Goal: Transaction & Acquisition: Purchase product/service

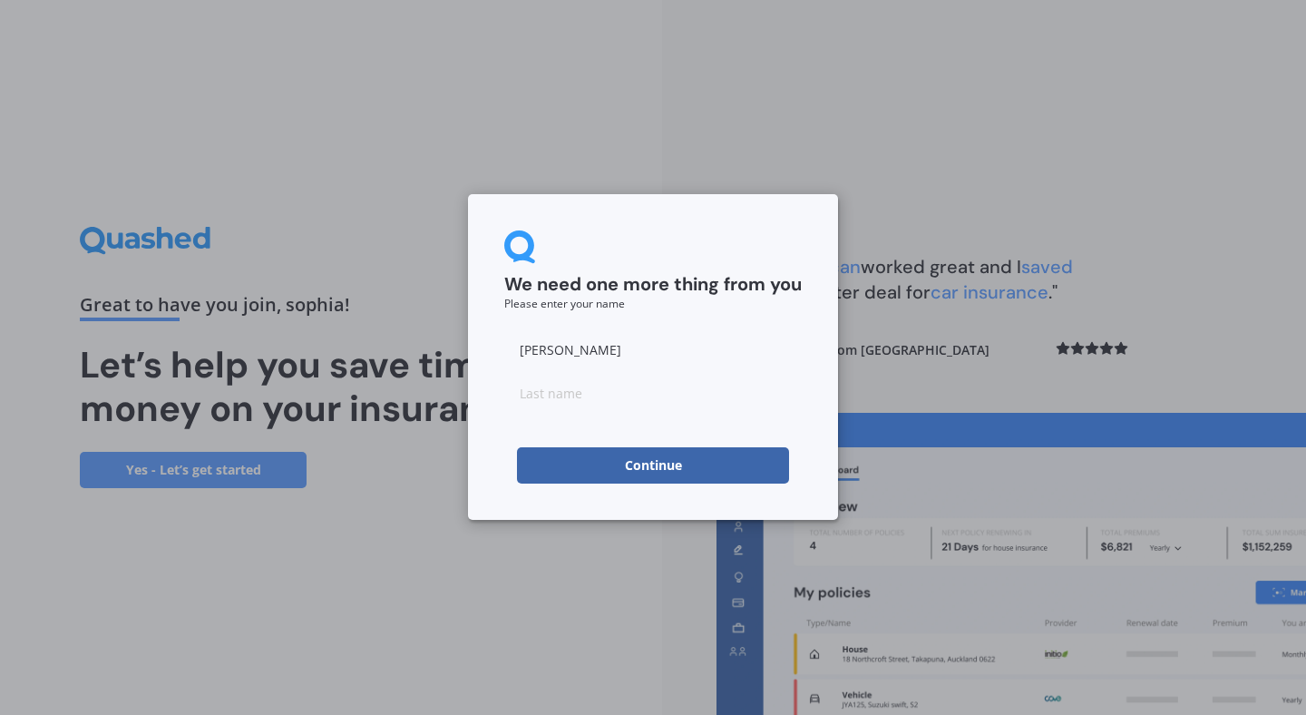
click at [601, 471] on button "Continue" at bounding box center [653, 465] width 272 height 36
type input "khan"
click at [506, 441] on form "We need one more thing from you Please enter your name [PERSON_NAME] Continue" at bounding box center [653, 356] width 298 height 253
click at [572, 464] on button "Continue" at bounding box center [653, 465] width 272 height 36
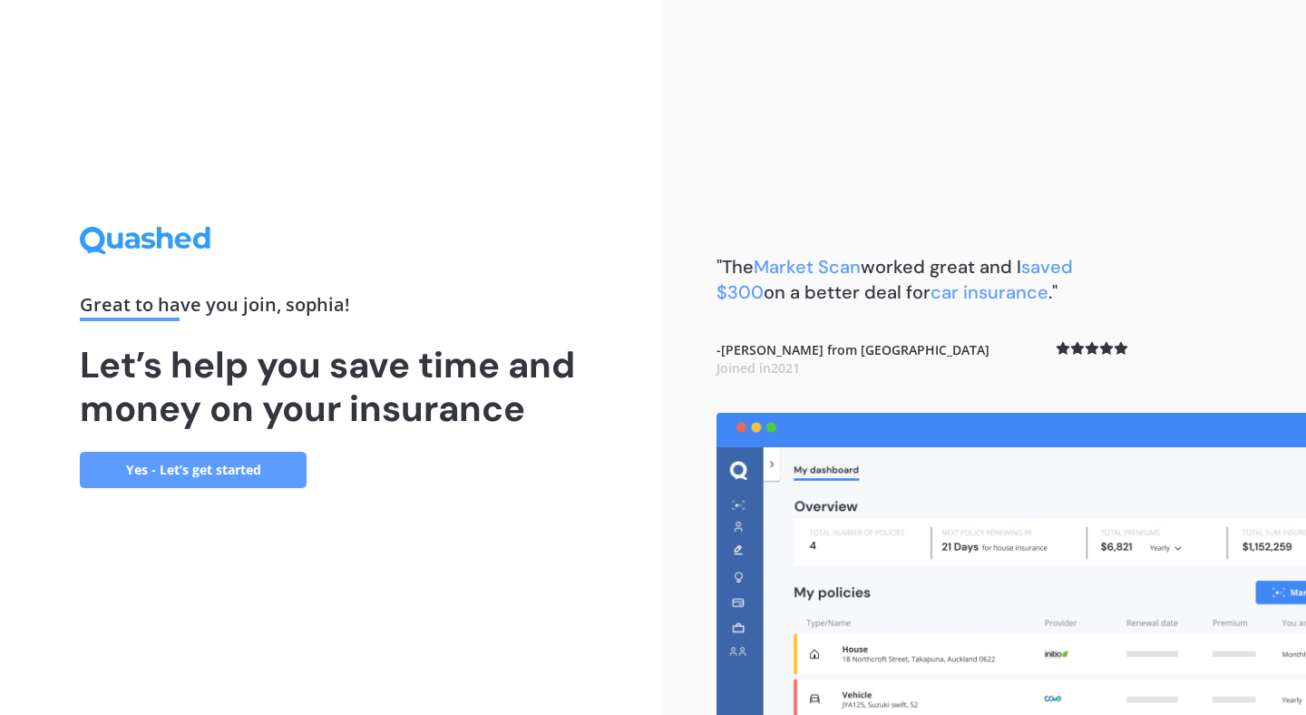
click at [178, 480] on link "Yes - Let’s get started" at bounding box center [193, 470] width 227 height 36
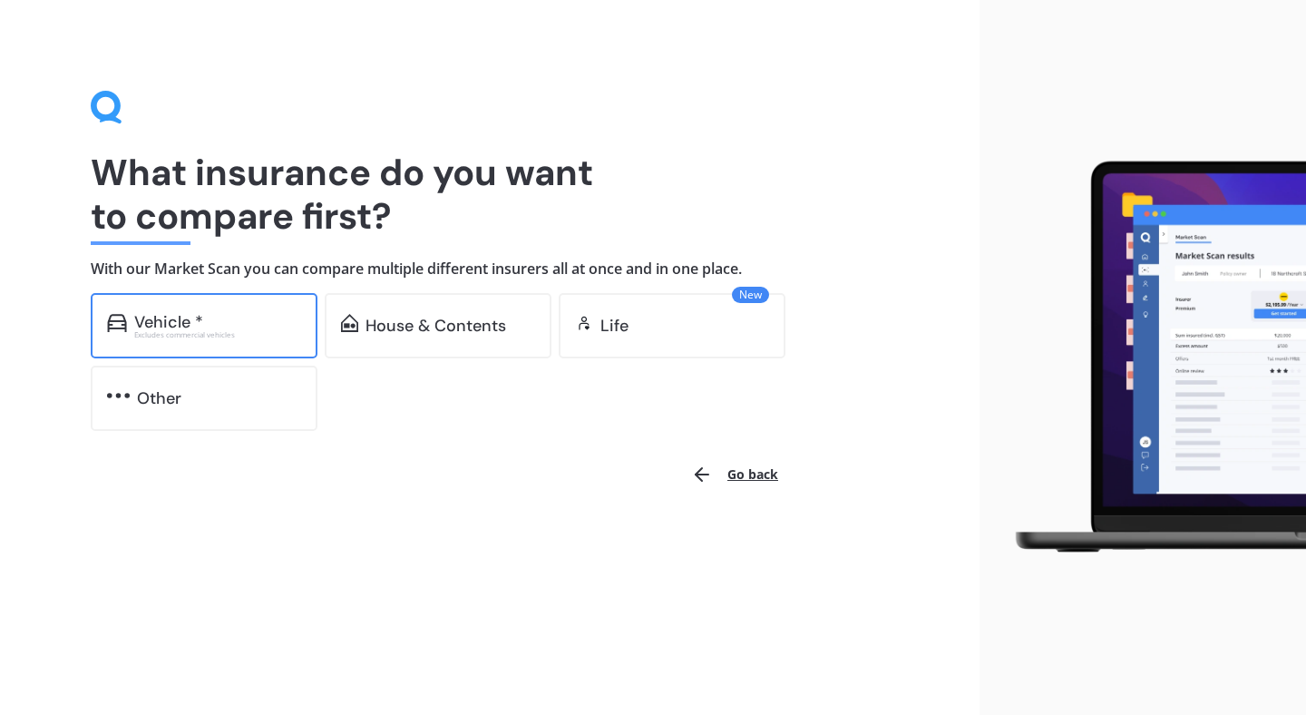
click at [237, 321] on div "Vehicle *" at bounding box center [217, 322] width 167 height 18
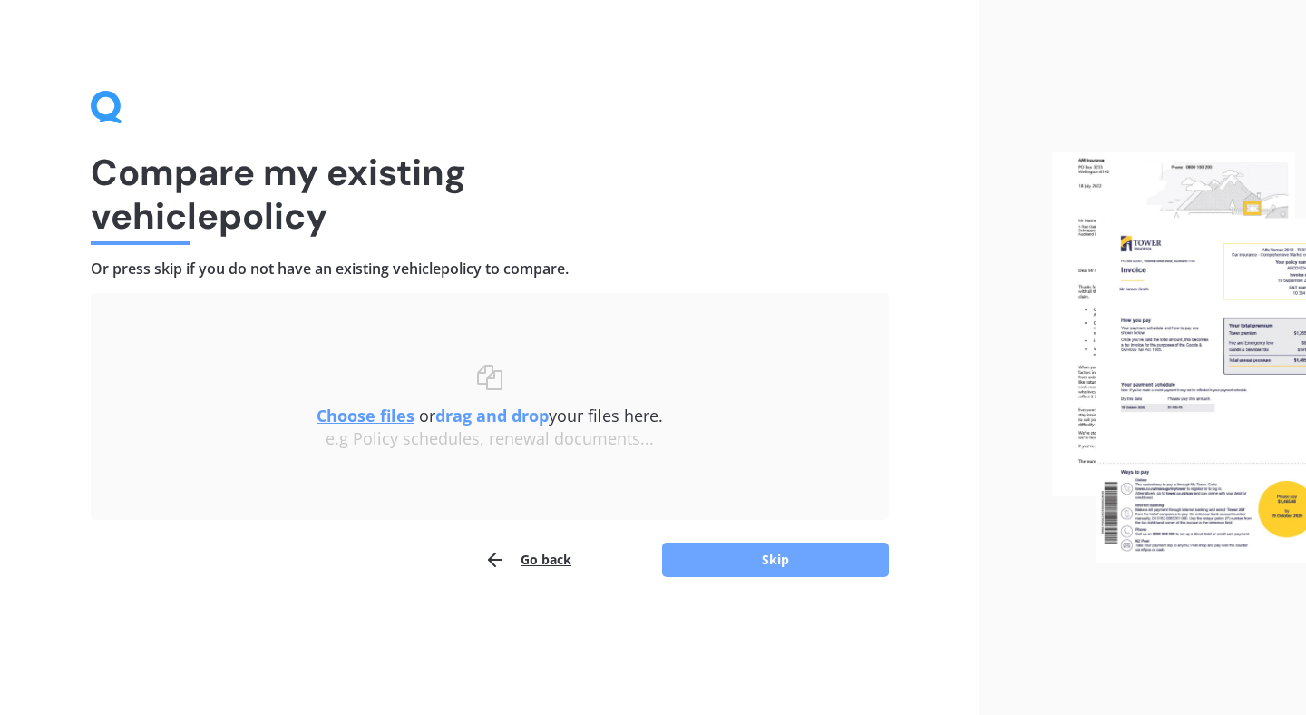
click at [782, 563] on button "Skip" at bounding box center [775, 559] width 227 height 34
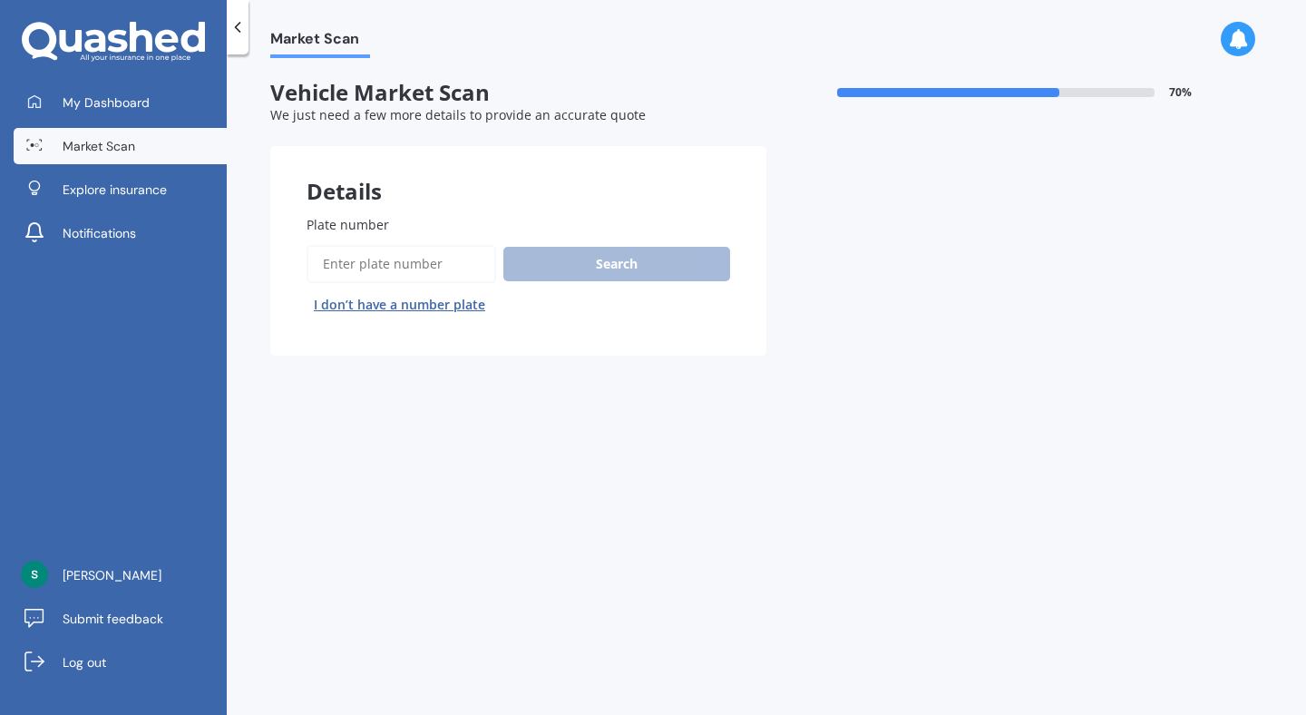
click at [417, 305] on button "I don’t have a number plate" at bounding box center [400, 304] width 186 height 29
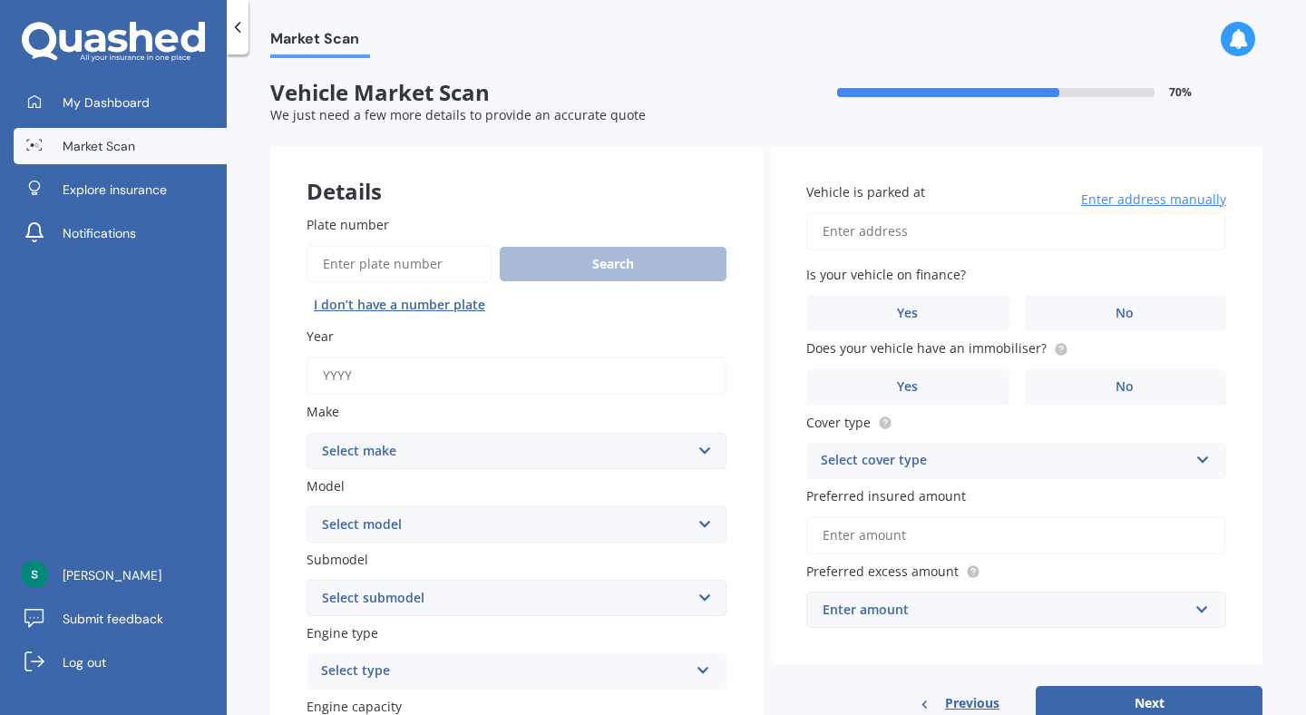
click at [392, 367] on input "Year" at bounding box center [517, 375] width 420 height 38
type input "2022"
click at [411, 467] on select "Select make AC ALFA ROMEO ASTON [PERSON_NAME] AUDI AUSTIN BEDFORD Bentley BMW B…" at bounding box center [517, 451] width 420 height 36
select select "KIA"
click at [307, 434] on select "Select make AC ALFA ROMEO ASTON [PERSON_NAME] AUDI AUSTIN BEDFORD Bentley BMW B…" at bounding box center [517, 451] width 420 height 36
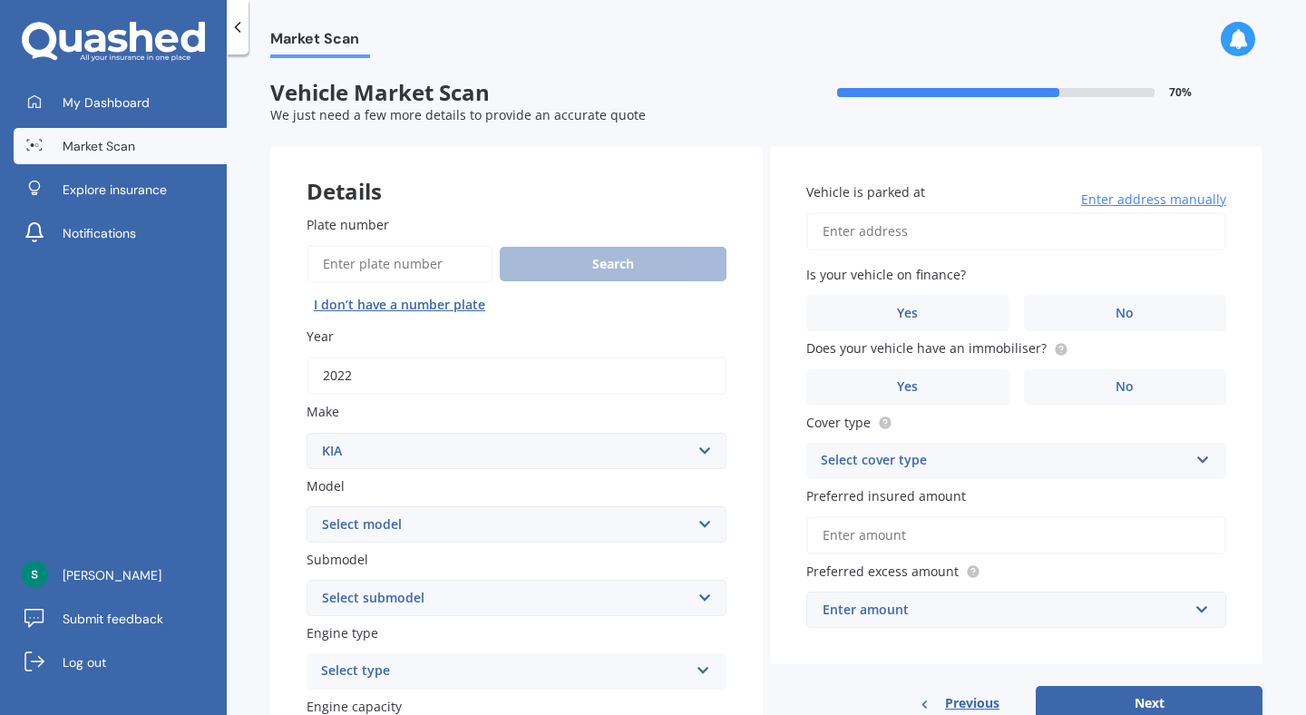
click at [364, 512] on select "Select model" at bounding box center [517, 524] width 420 height 36
select select "NIRO"
click at [307, 507] on select "Select model Carens [DATE] CERATO Ceres Credos EV6 K2900 Magentis Mentor Niro O…" at bounding box center [517, 524] width 420 height 36
click at [395, 601] on select "Select submodel" at bounding box center [517, 598] width 420 height 36
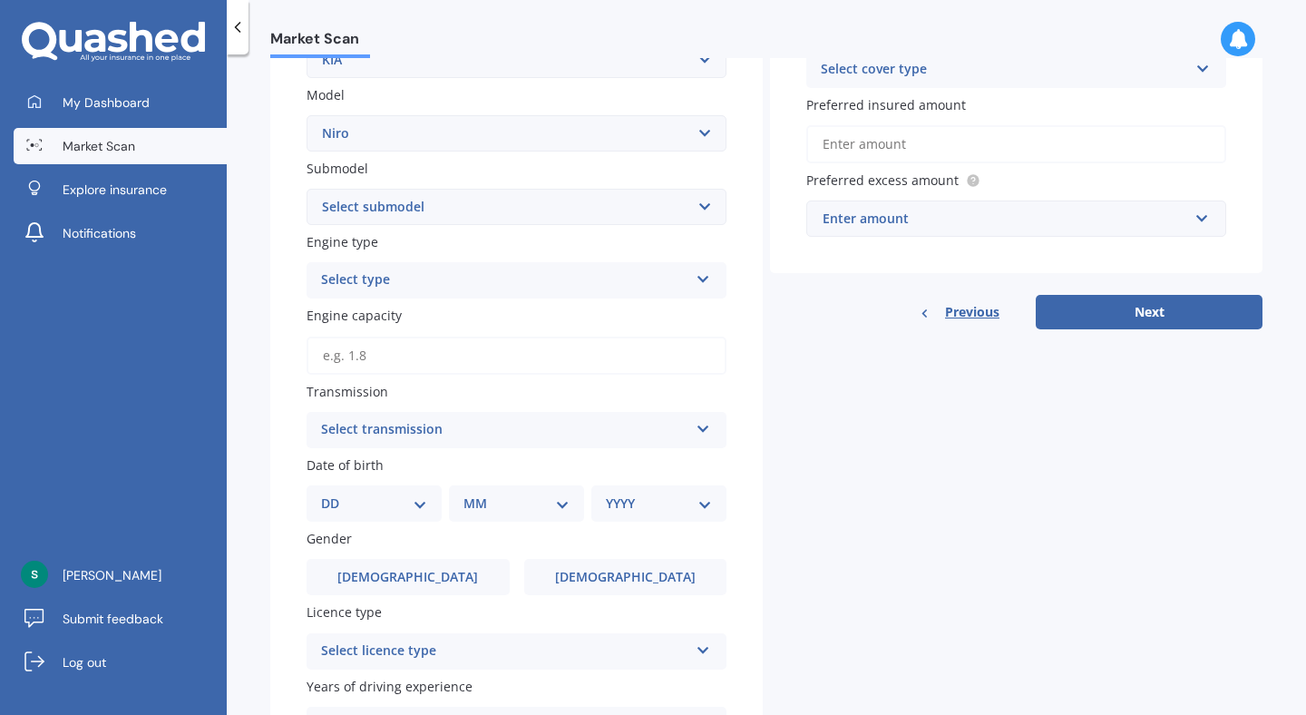
scroll to position [465, 0]
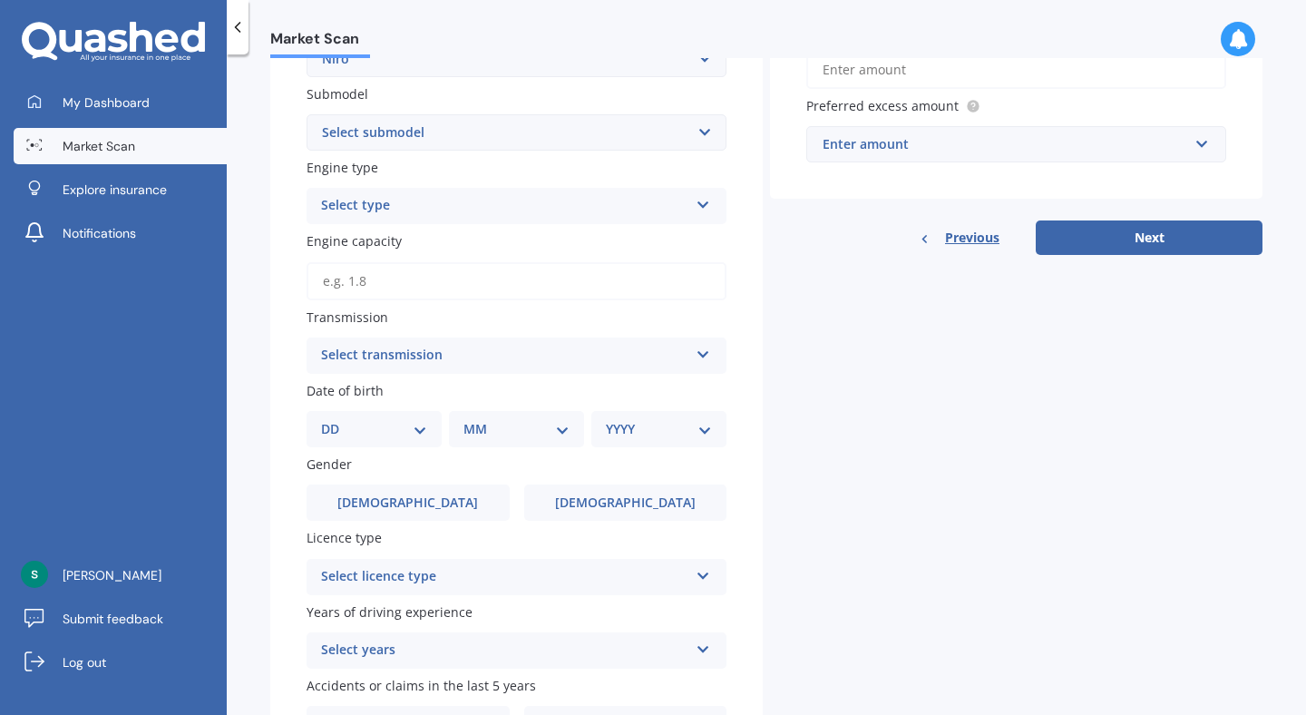
click at [395, 142] on select "Select submodel EARTH 1.6PH/6AM HEV EV EX LTD LTD PHEV WATER 1.6PH/6AM" at bounding box center [517, 132] width 420 height 36
click at [766, 0] on html "My Dashboard Market Scan Explore insurance Notifications [PERSON_NAME] Submit f…" at bounding box center [653, 357] width 1306 height 715
click at [392, 362] on div "Select transmission" at bounding box center [504, 356] width 367 height 22
click at [363, 392] on div "Auto" at bounding box center [516, 391] width 418 height 33
click at [370, 289] on input "Engine capacity" at bounding box center [517, 281] width 420 height 38
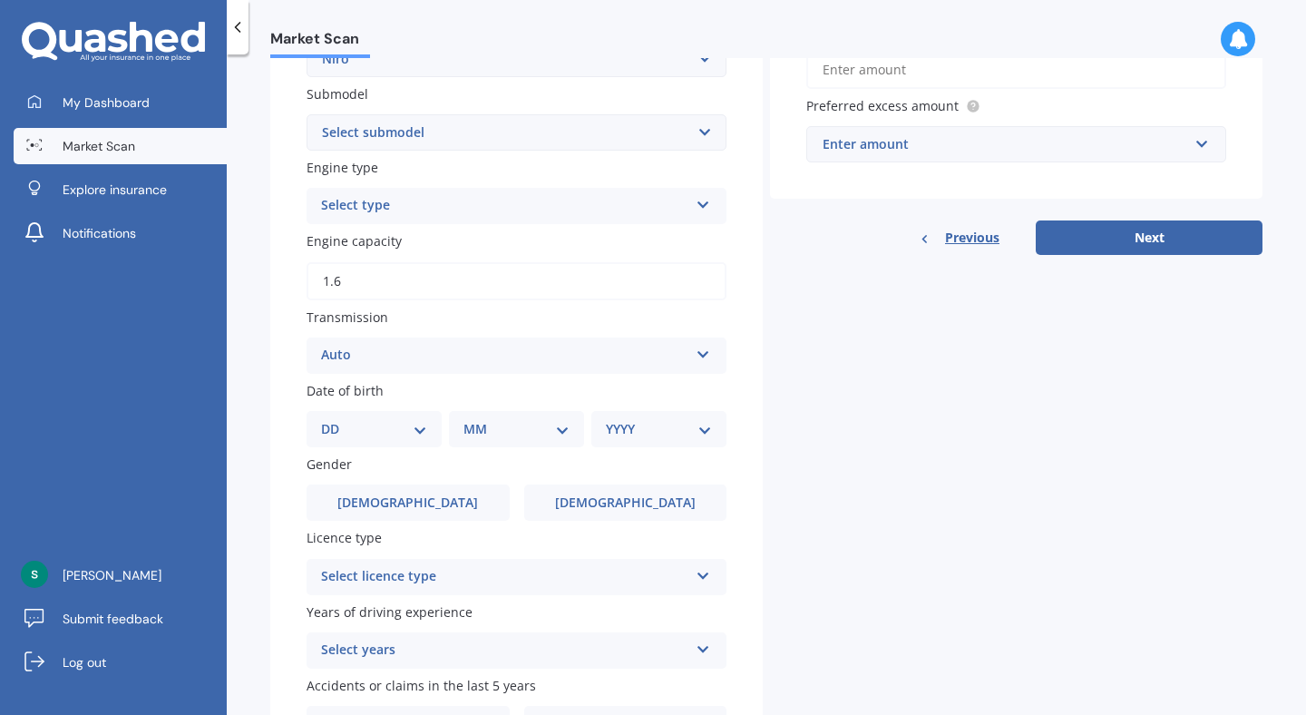
type input "1.6"
click at [395, 184] on div "Engine type Select type Petrol Diesel EV Hybrid" at bounding box center [517, 191] width 420 height 66
click at [383, 216] on div "Select type" at bounding box center [504, 206] width 367 height 22
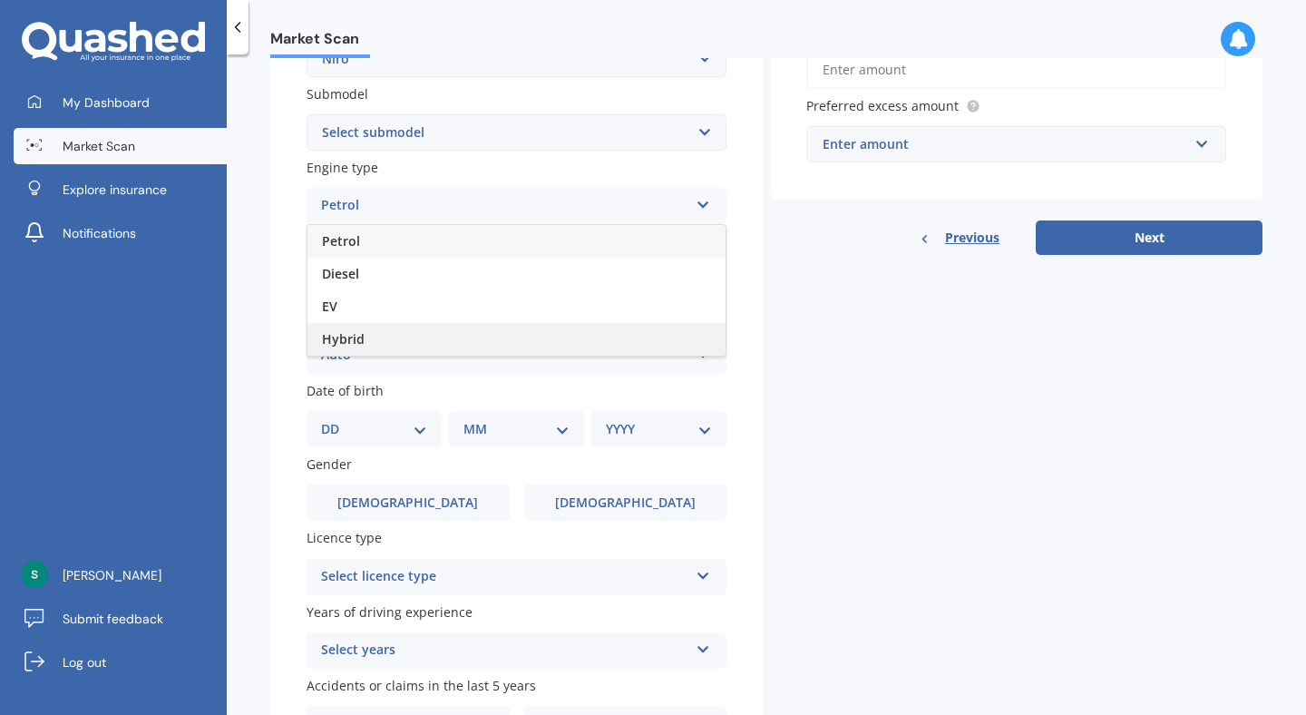
click at [352, 341] on span "Hybrid" at bounding box center [343, 338] width 43 height 17
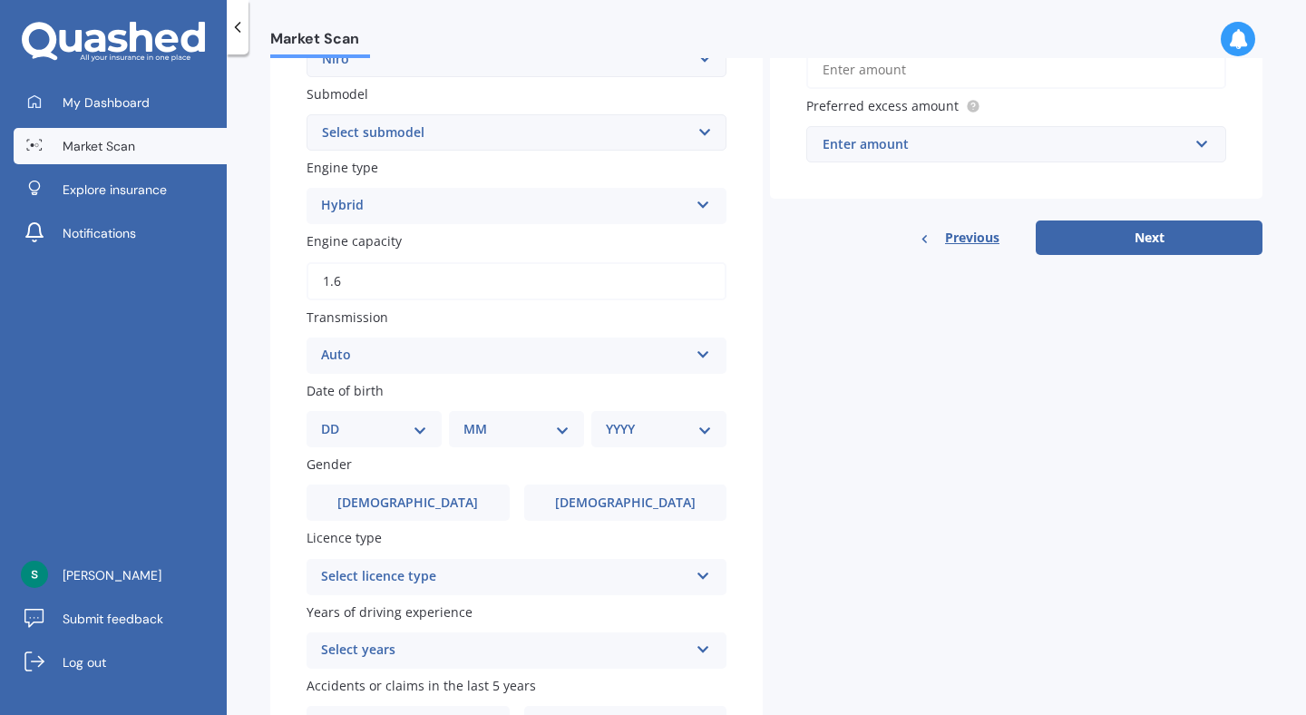
click at [444, 135] on select "Select submodel EARTH 1.6PH/6AM HEV EV EX LTD LTD PHEV WATER 1.6PH/6AM" at bounding box center [517, 132] width 420 height 36
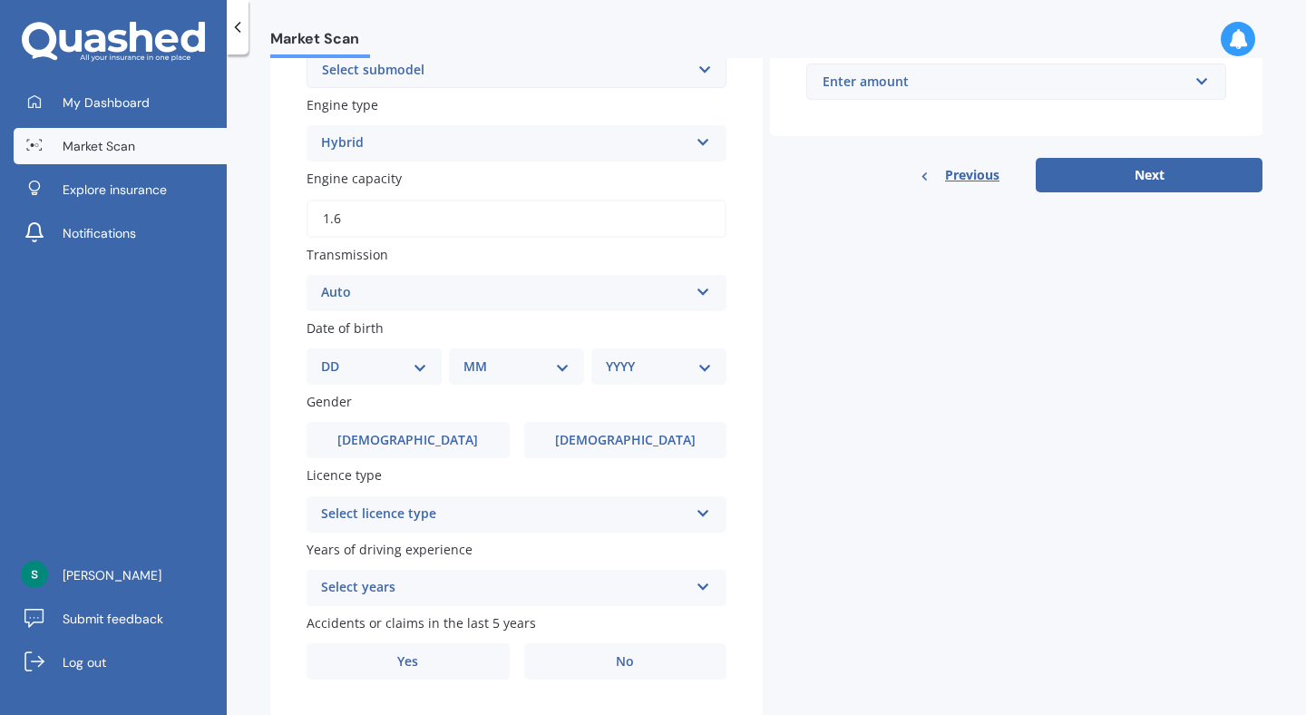
scroll to position [530, 0]
click at [409, 362] on select "DD 01 02 03 04 05 06 07 08 09 10 11 12 13 14 15 16 17 18 19 20 21 22 23 24 25 2…" at bounding box center [374, 365] width 106 height 20
select select "26"
click at [336, 358] on select "DD 01 02 03 04 05 06 07 08 09 10 11 12 13 14 15 16 17 18 19 20 21 22 23 24 25 2…" at bounding box center [374, 365] width 106 height 20
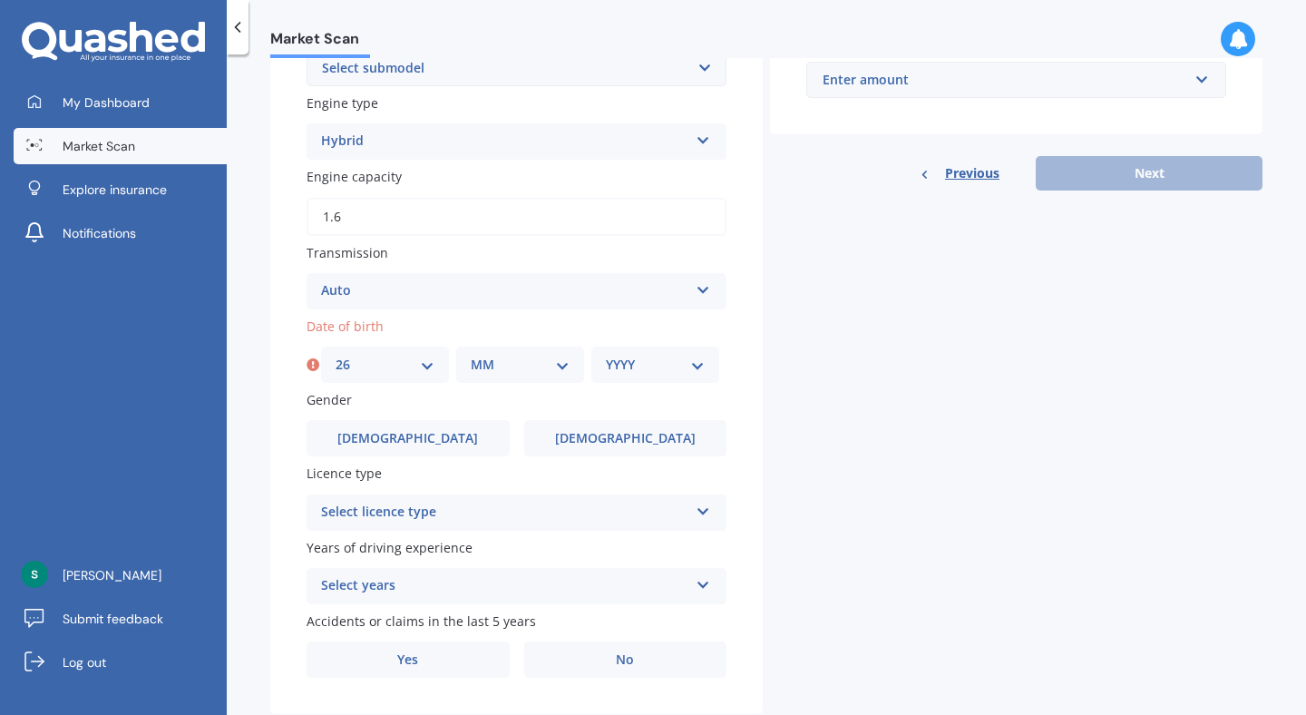
click at [468, 367] on div "MM 01 02 03 04 05 06 07 08 09 10 11 12" at bounding box center [520, 365] width 128 height 36
click at [496, 373] on select "MM 01 02 03 04 05 06 07 08 09 10 11 12" at bounding box center [520, 365] width 99 height 20
select select "06"
click at [471, 358] on select "MM 01 02 03 04 05 06 07 08 09 10 11 12" at bounding box center [520, 365] width 99 height 20
click at [663, 362] on select "YYYY 2025 2024 2023 2022 2021 2020 2019 2018 2017 2016 2015 2014 2013 2012 2011…" at bounding box center [655, 365] width 99 height 20
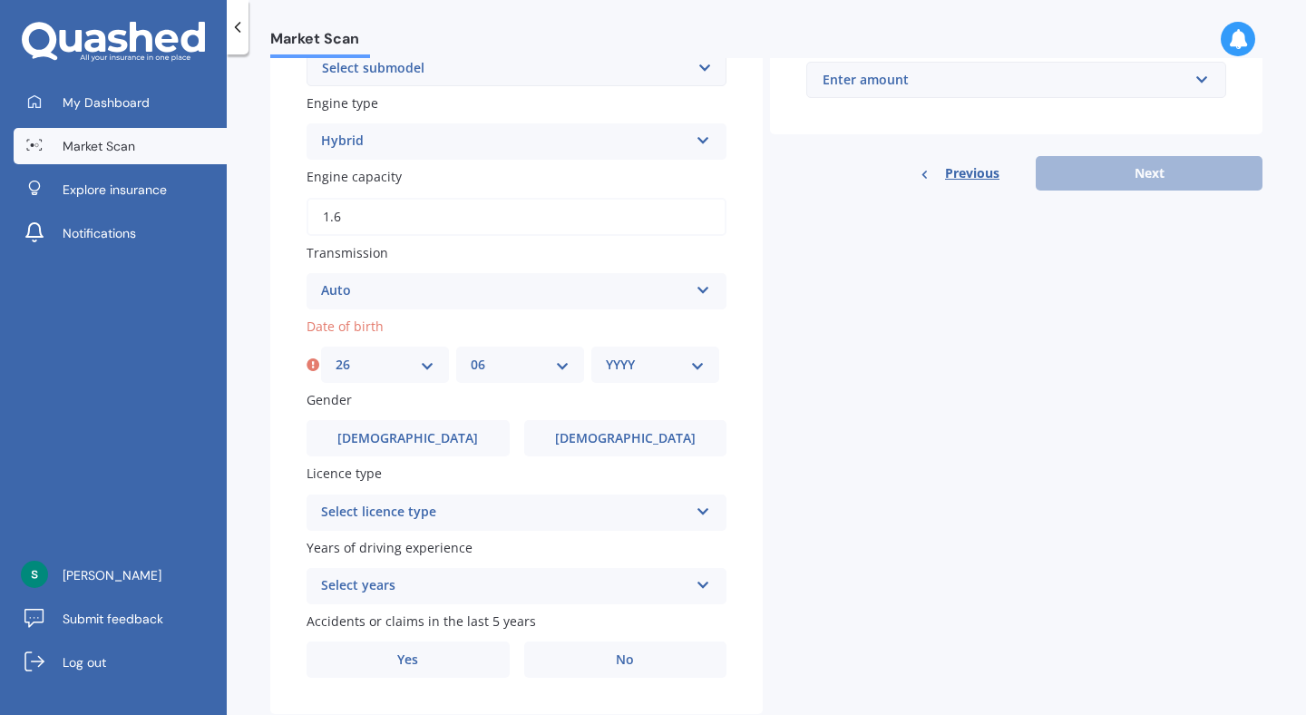
select select "2002"
click at [606, 358] on select "YYYY 2025 2024 2023 2022 2021 2020 2019 2018 2017 2016 2015 2014 2013 2012 2011…" at bounding box center [655, 365] width 99 height 20
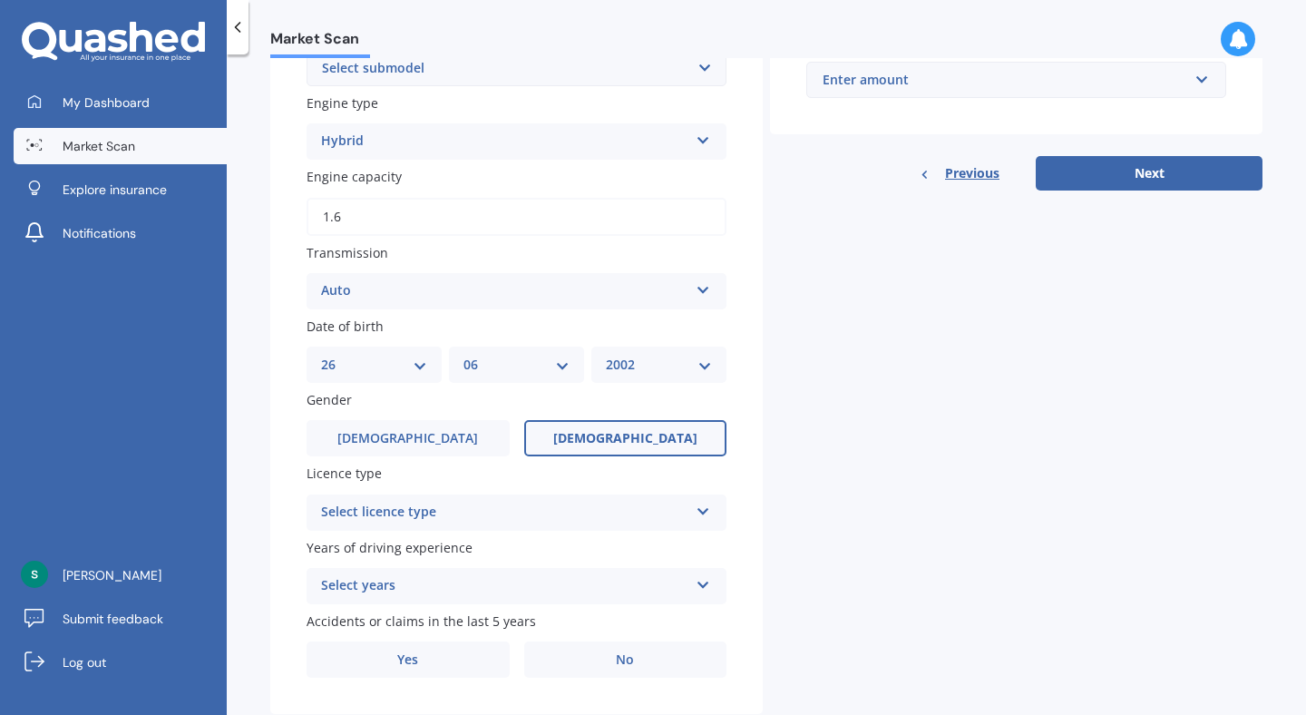
click at [585, 441] on label "[DEMOGRAPHIC_DATA]" at bounding box center [625, 438] width 203 height 36
click at [0, 0] on input "[DEMOGRAPHIC_DATA]" at bounding box center [0, 0] width 0 height 0
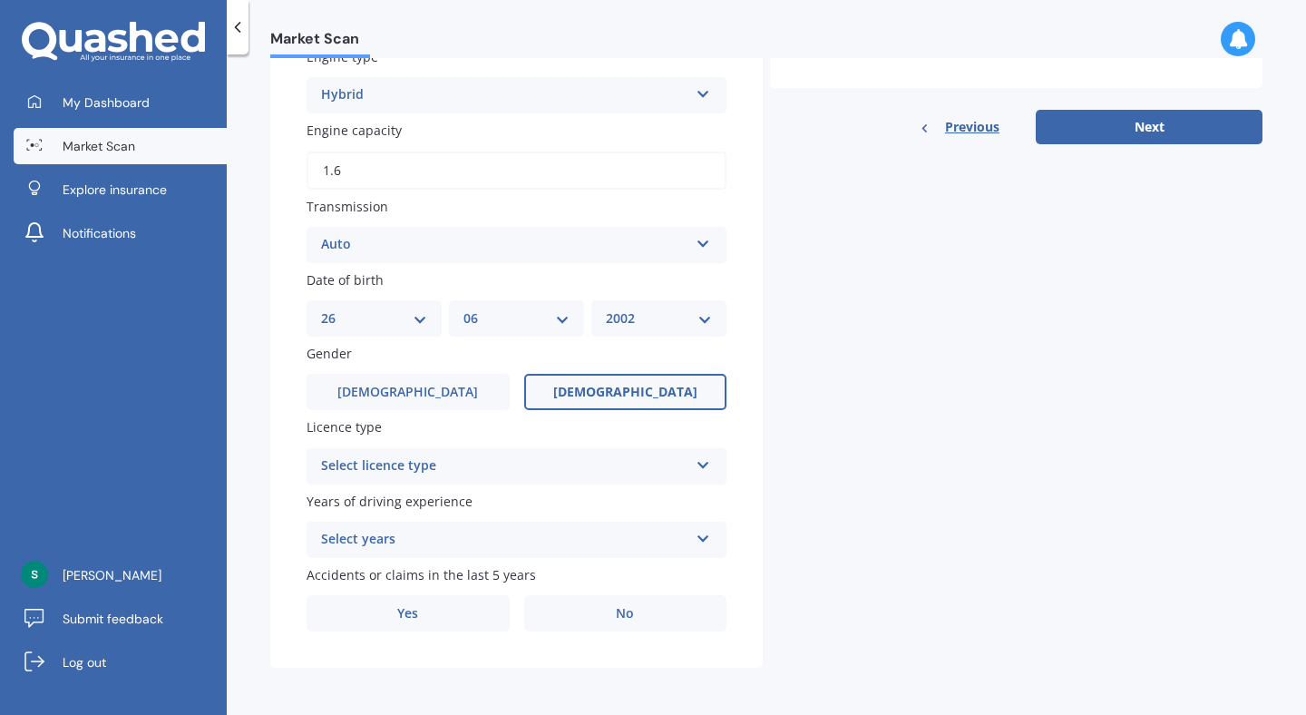
click at [481, 448] on div "Select licence type NZ Full NZ Restricted NZ Learners [GEOGRAPHIC_DATA] [GEOGRA…" at bounding box center [517, 466] width 420 height 36
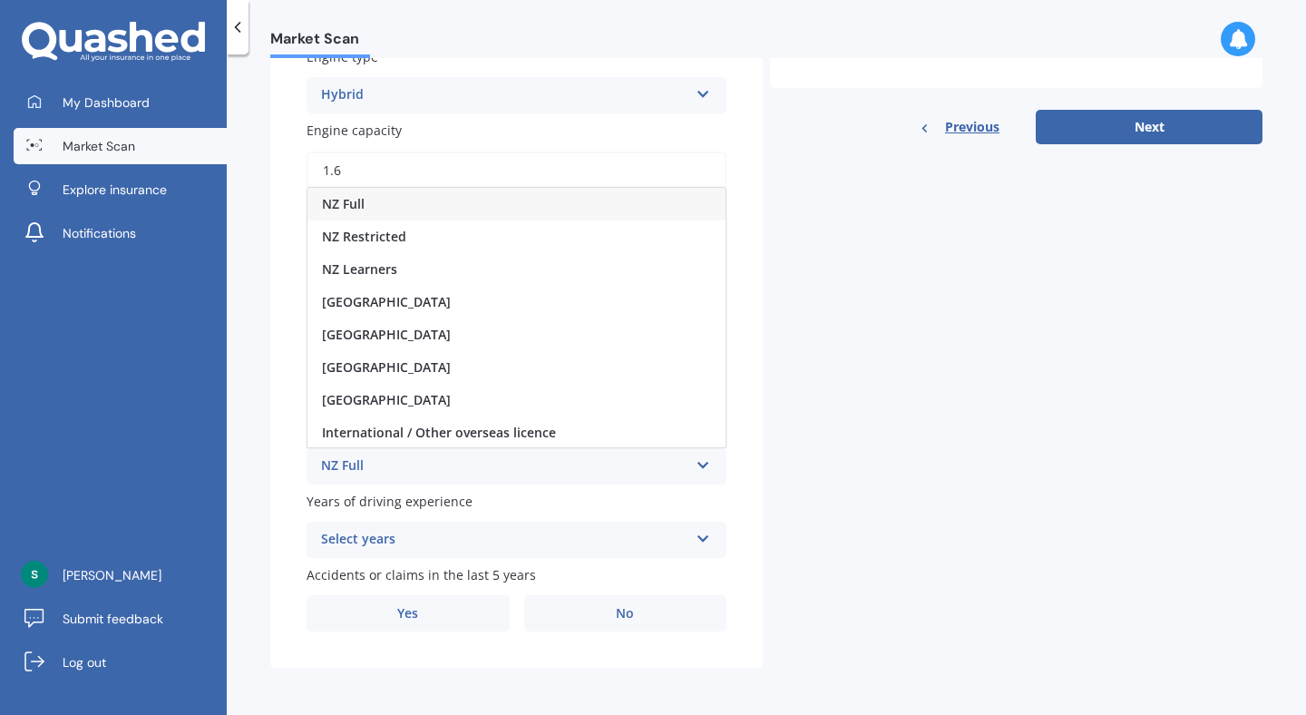
click at [347, 197] on span "NZ Full" at bounding box center [343, 203] width 43 height 17
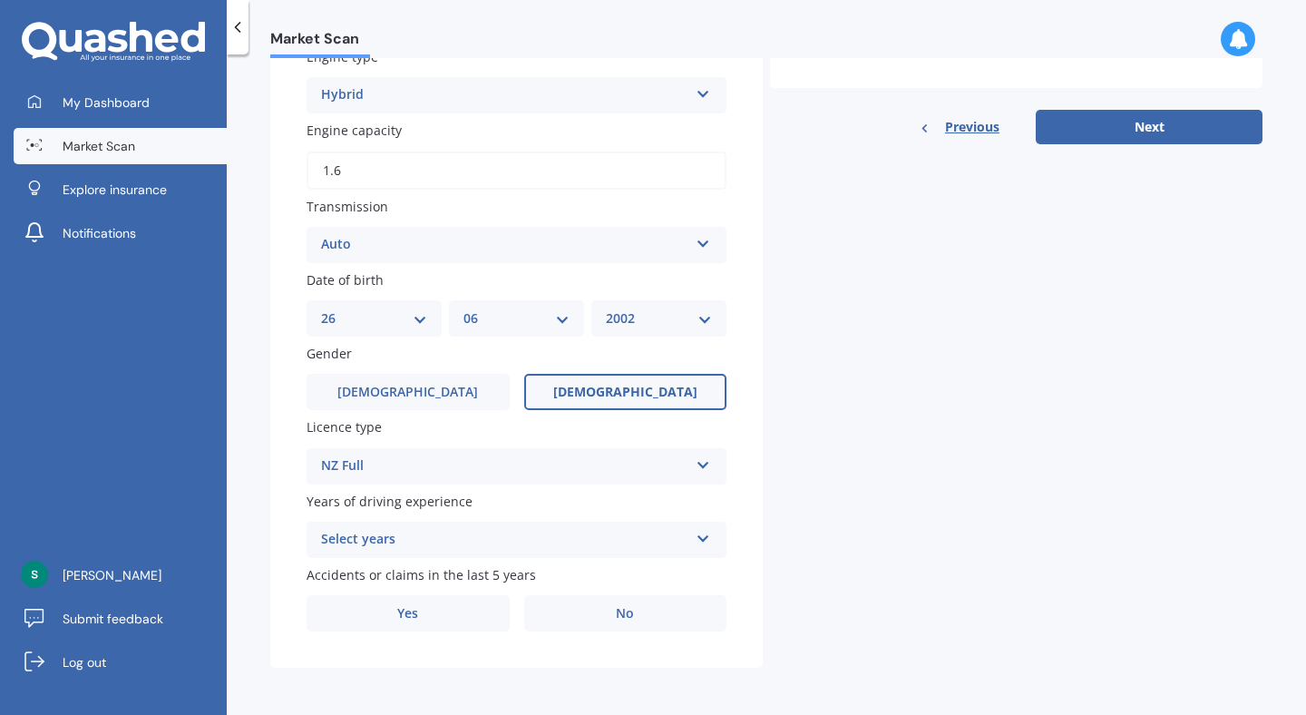
click at [381, 529] on div "Select years" at bounding box center [504, 540] width 367 height 22
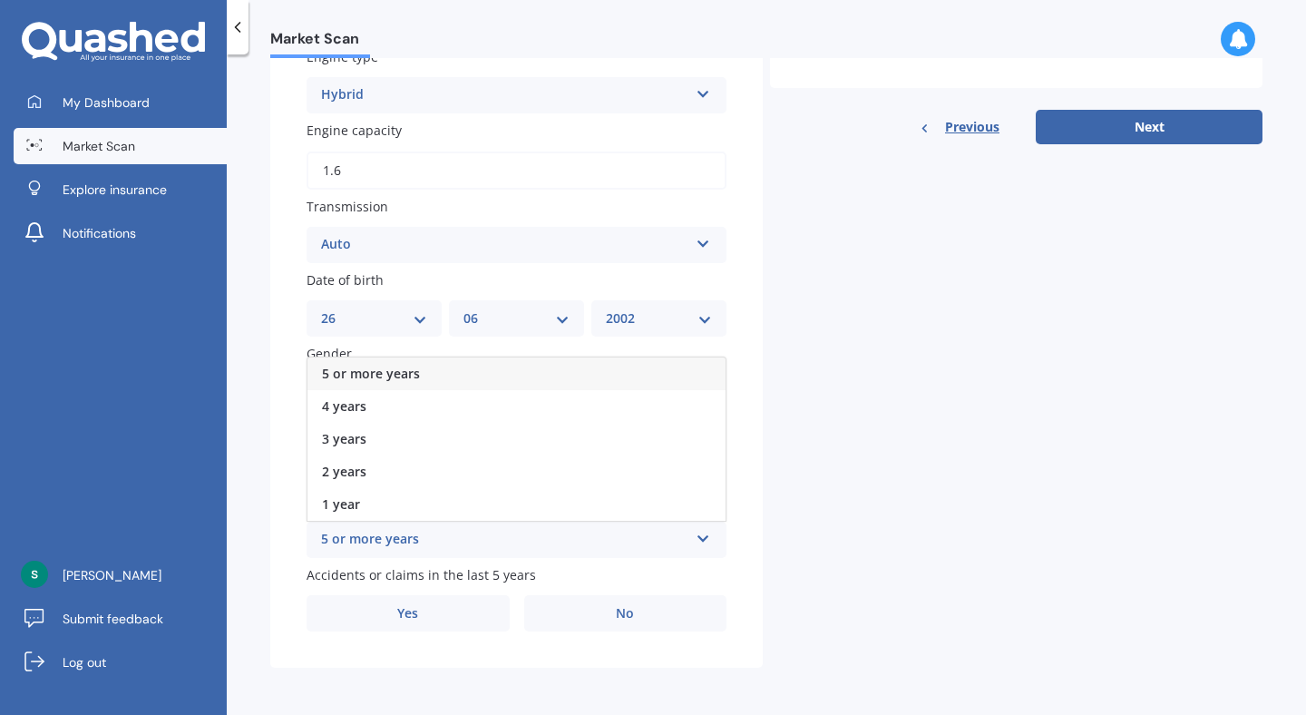
click at [382, 381] on span "5 or more years" at bounding box center [371, 373] width 98 height 17
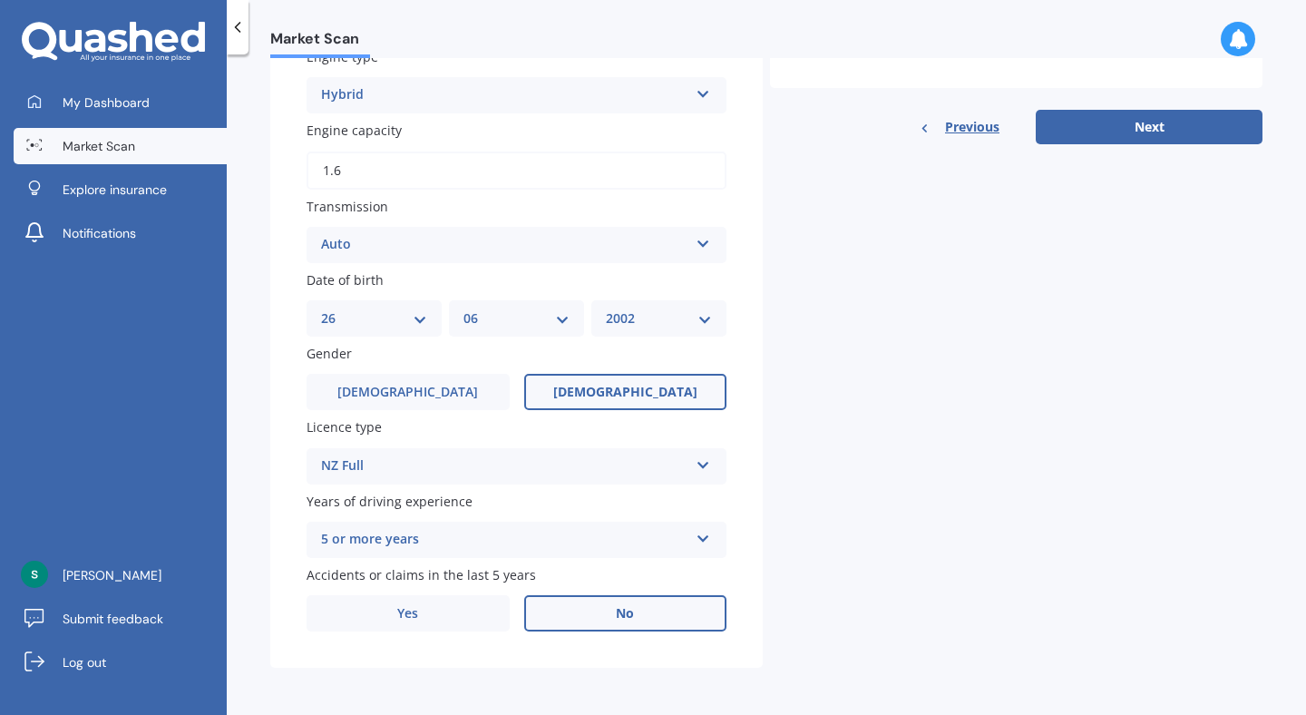
click at [635, 619] on label "No" at bounding box center [625, 613] width 203 height 36
click at [0, 0] on input "No" at bounding box center [0, 0] width 0 height 0
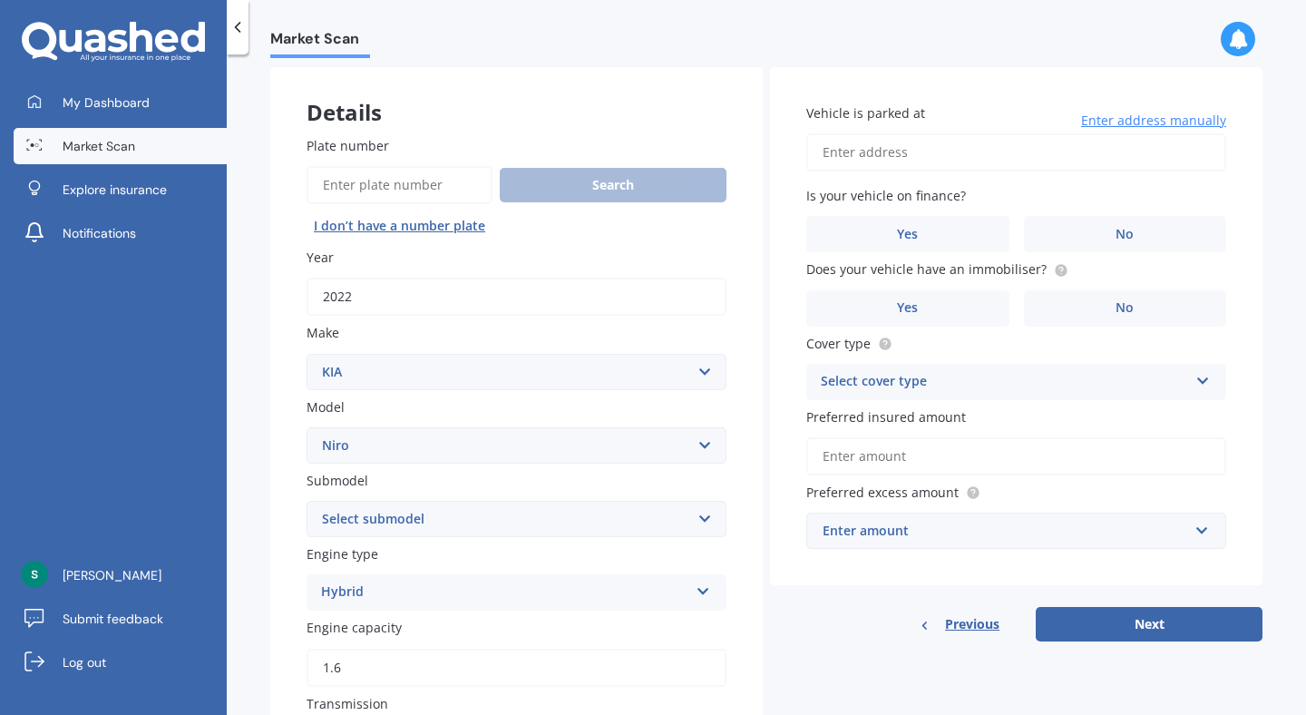
scroll to position [0, 0]
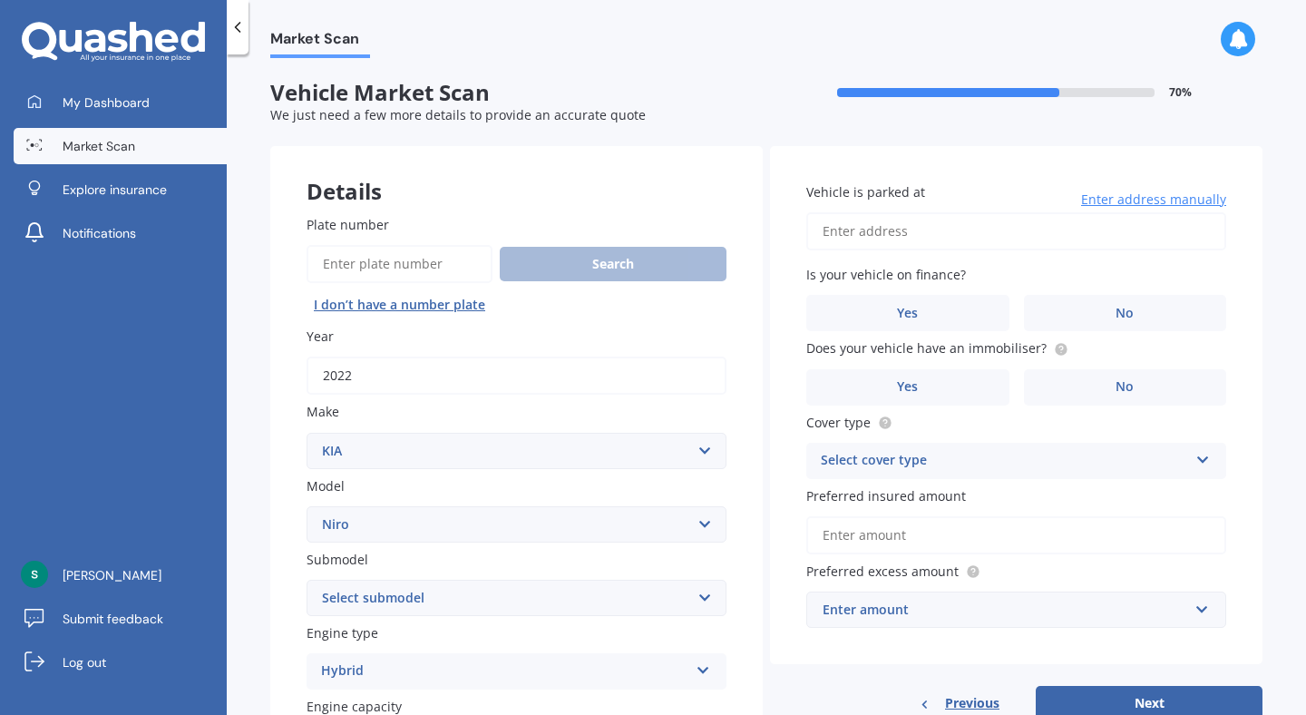
click at [903, 229] on input "Vehicle is parked at" at bounding box center [1016, 231] width 420 height 38
type input "[STREET_ADDRESS][PERSON_NAME][PERSON_NAME]"
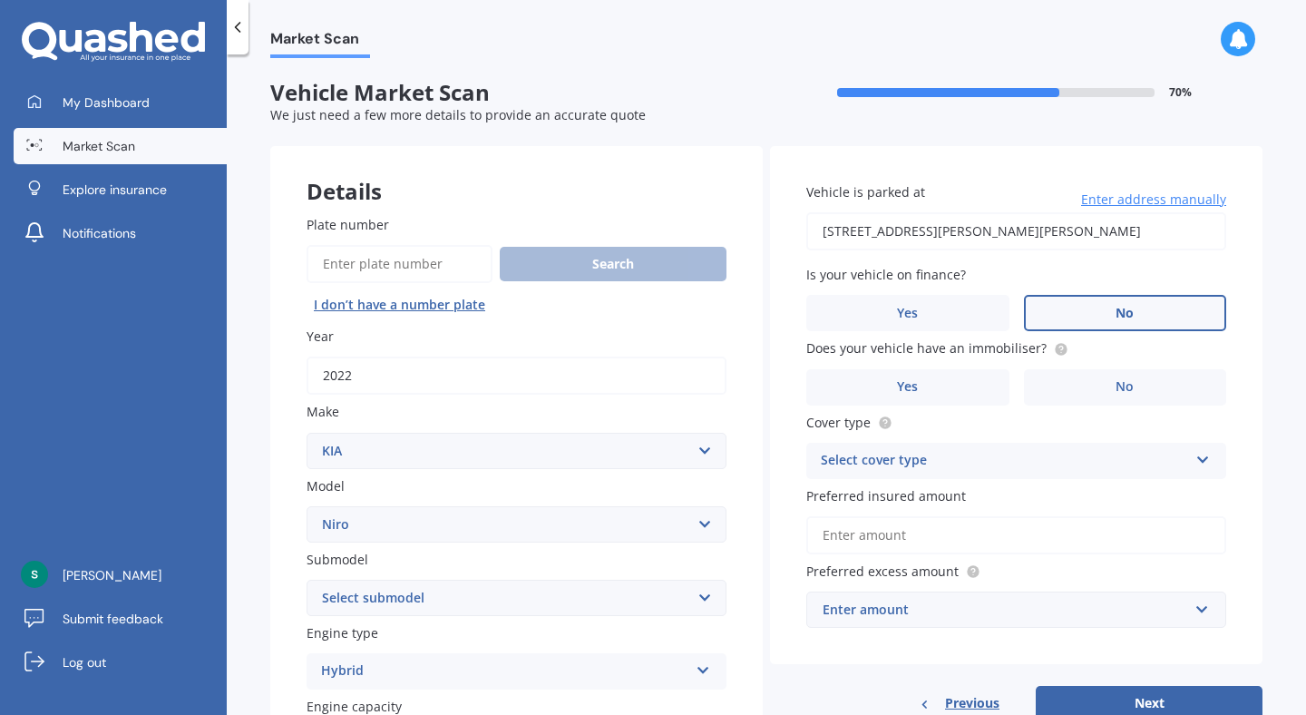
click at [1116, 306] on span "No" at bounding box center [1125, 313] width 18 height 15
click at [0, 0] on input "No" at bounding box center [0, 0] width 0 height 0
click at [1055, 351] on circle at bounding box center [1061, 349] width 12 height 12
click at [1068, 396] on label "No" at bounding box center [1125, 387] width 203 height 36
click at [0, 0] on input "No" at bounding box center [0, 0] width 0 height 0
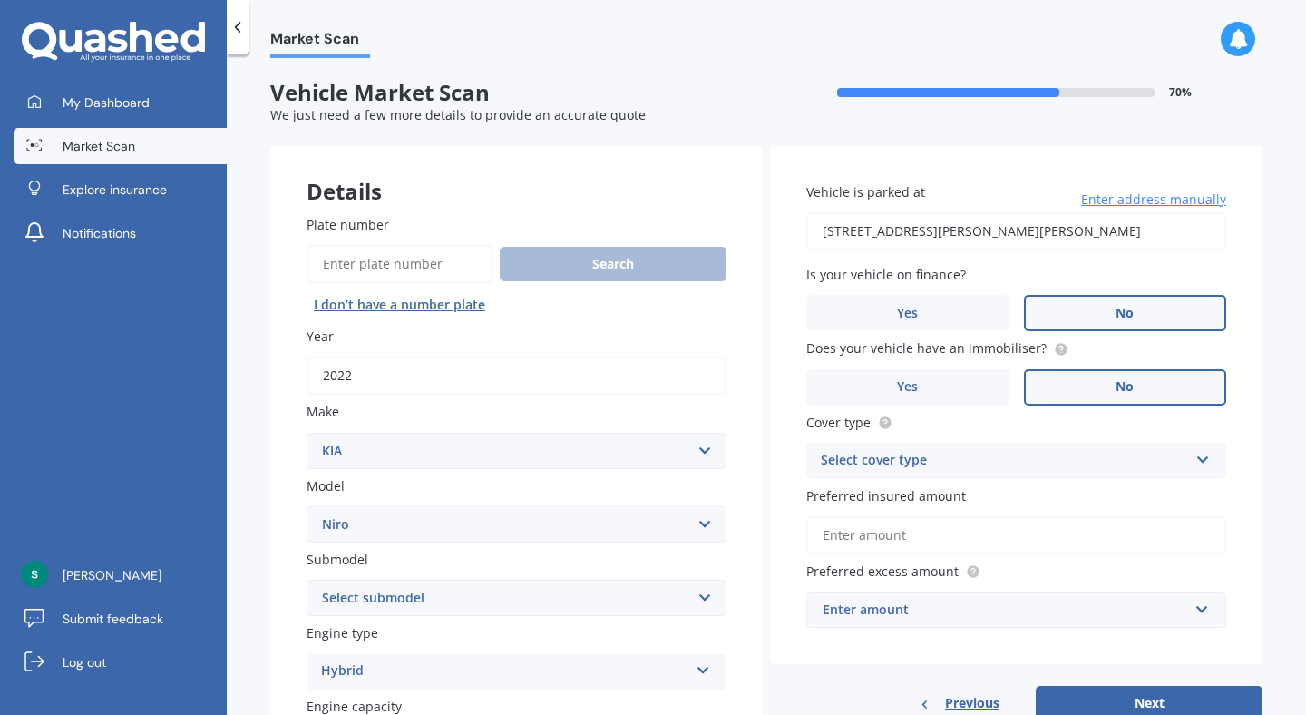
click at [982, 353] on span "Does your vehicle have an immobiliser?" at bounding box center [926, 348] width 240 height 17
copy span "immobiliser"
click at [922, 375] on label "Yes" at bounding box center [907, 387] width 203 height 36
click at [0, 0] on input "Yes" at bounding box center [0, 0] width 0 height 0
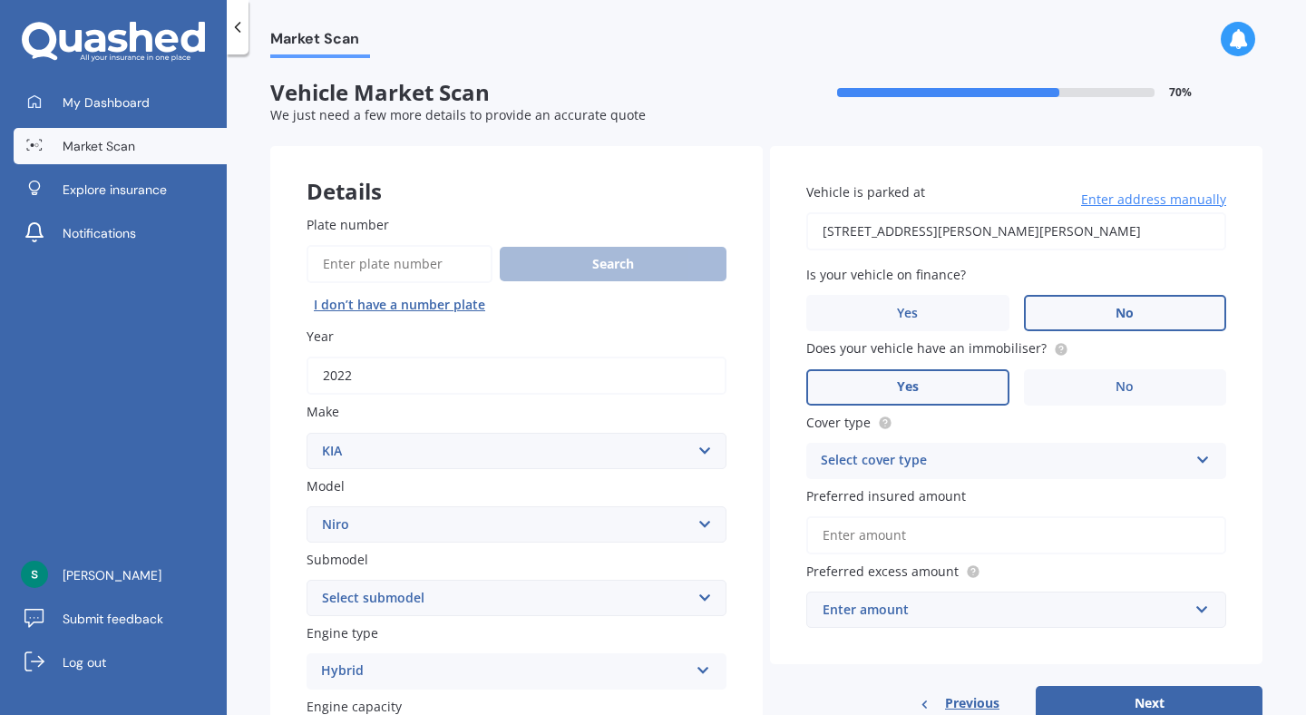
click at [866, 464] on div "Select cover type" at bounding box center [1004, 461] width 367 height 22
click at [871, 491] on span "Comprehensive" at bounding box center [870, 495] width 96 height 17
click at [869, 542] on input "Preferred insured amount" at bounding box center [1016, 535] width 420 height 38
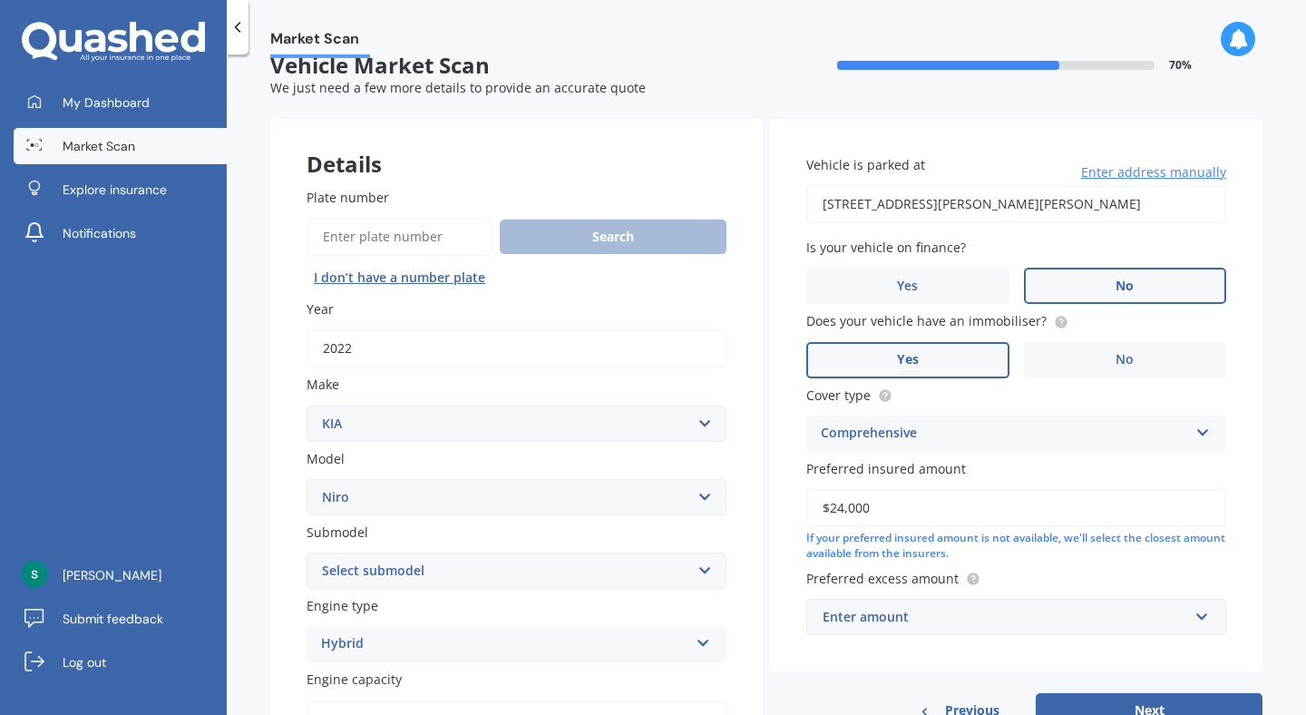
scroll to position [40, 0]
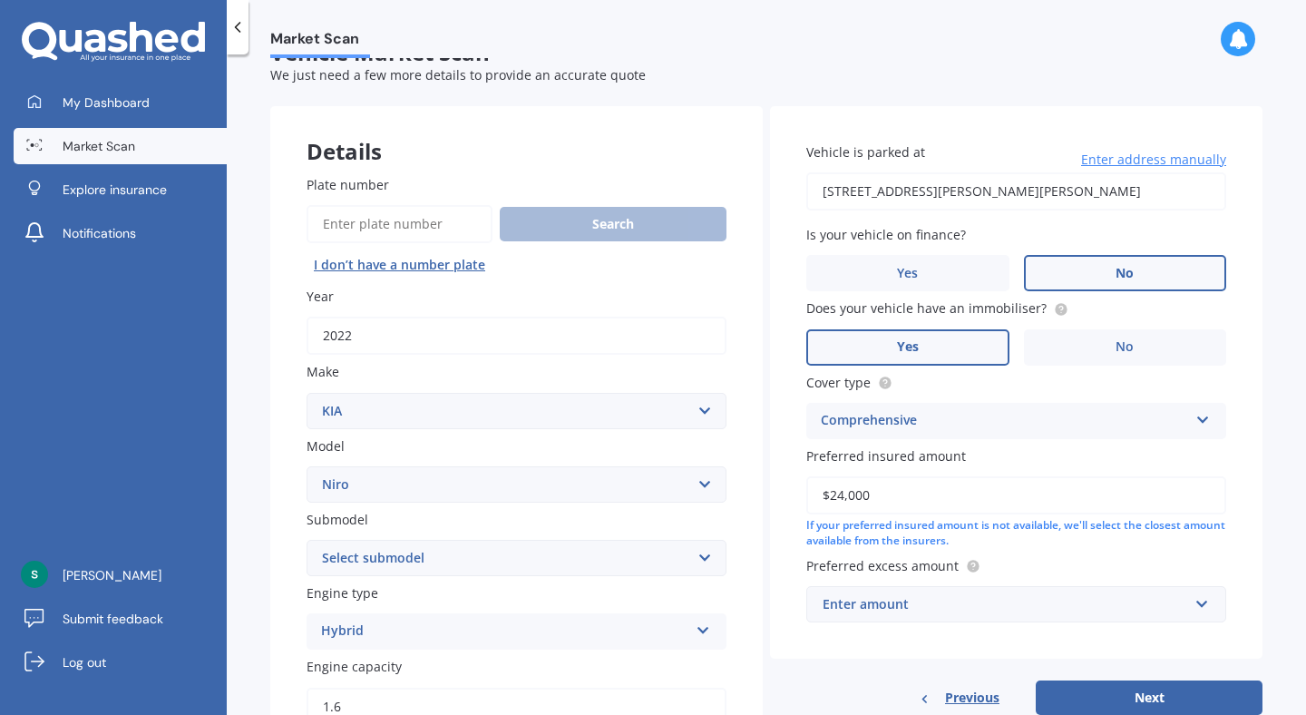
type input "$24,000"
click at [866, 602] on div "Enter amount" at bounding box center [1006, 604] width 366 height 20
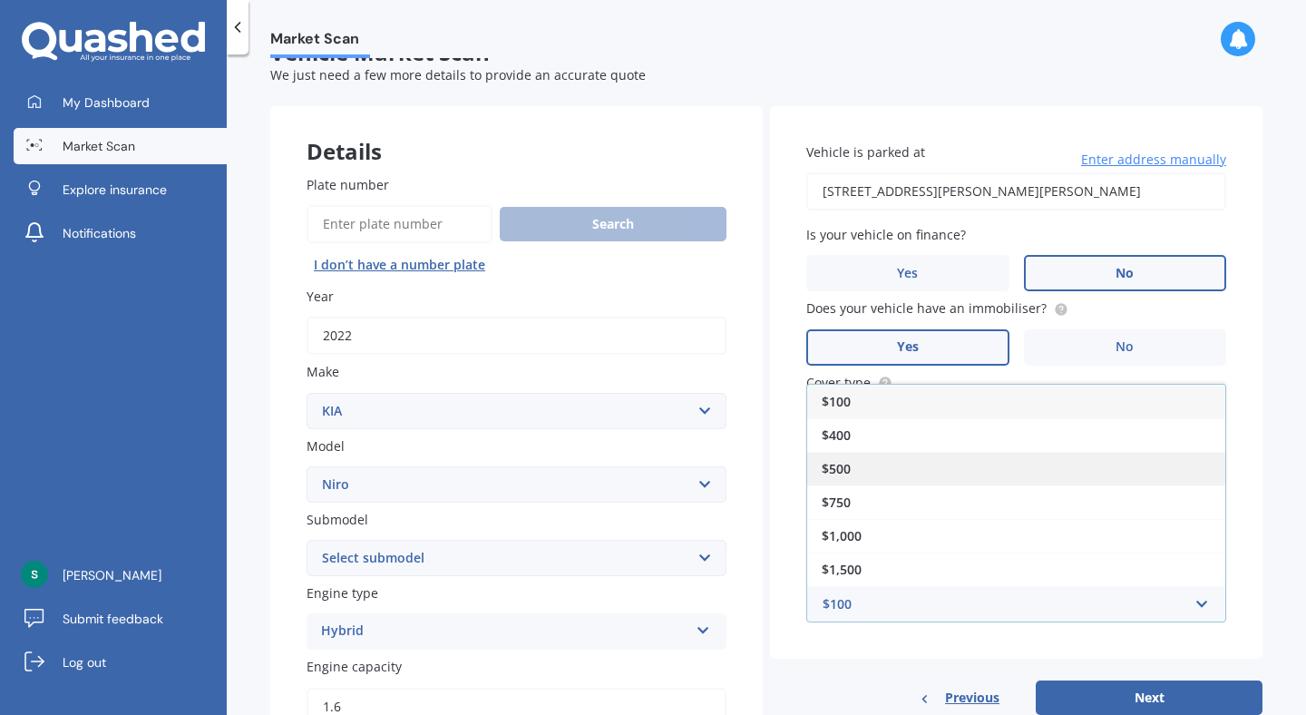
click at [847, 463] on div "$500" at bounding box center [1016, 469] width 418 height 34
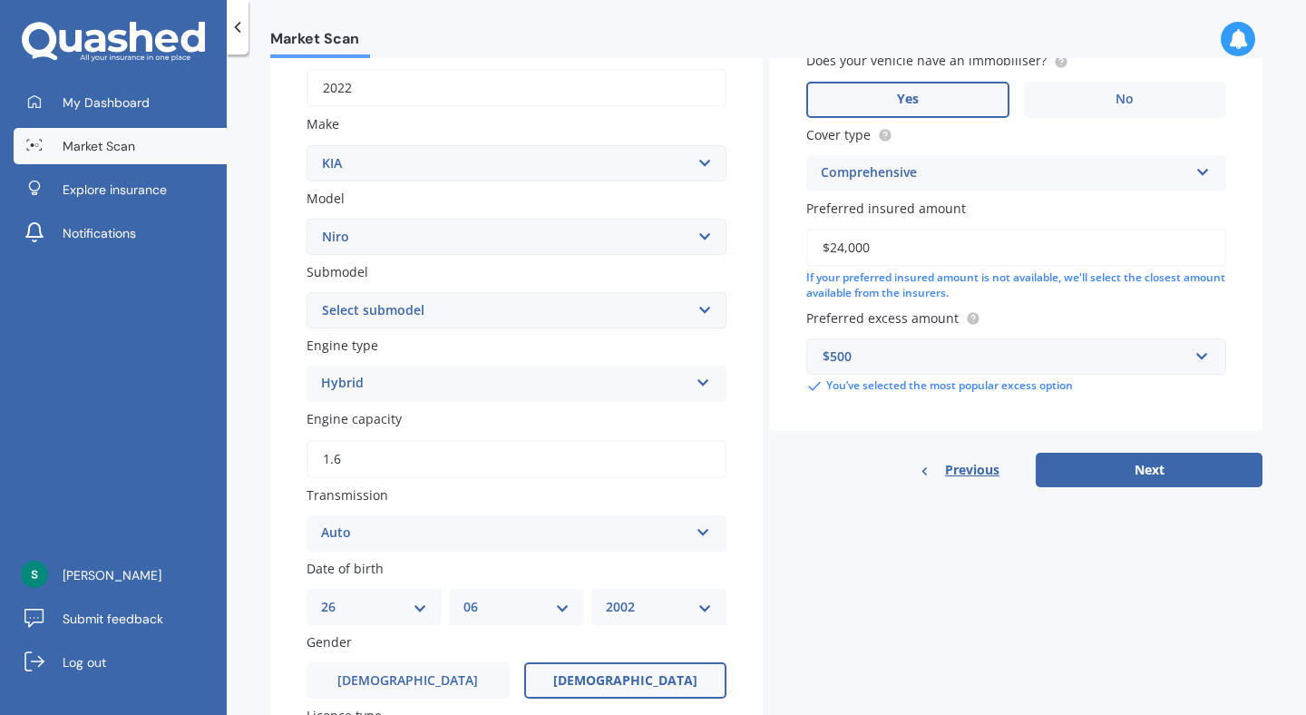
scroll to position [275, 0]
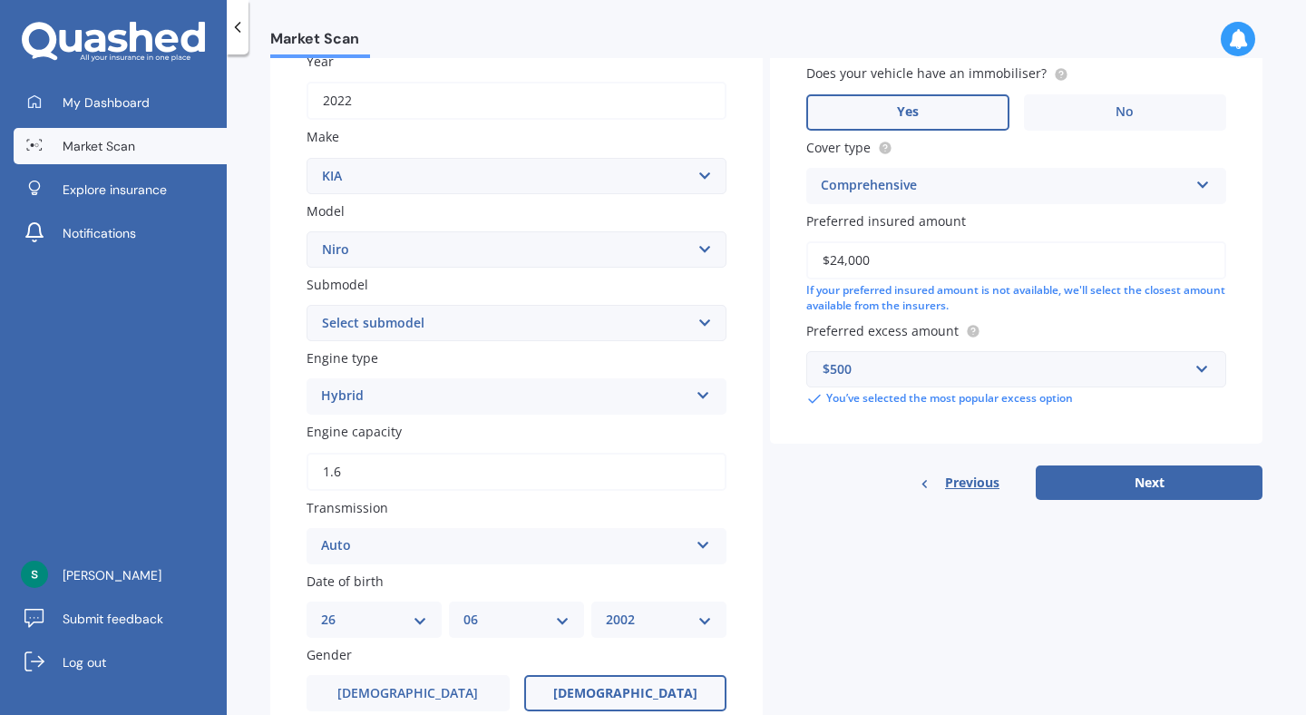
click at [436, 322] on select "Select submodel EARTH 1.6PH/6AM HEV EV EX LTD LTD PHEV WATER 1.6PH/6AM" at bounding box center [517, 323] width 420 height 36
click at [1150, 488] on button "Next" at bounding box center [1149, 482] width 227 height 34
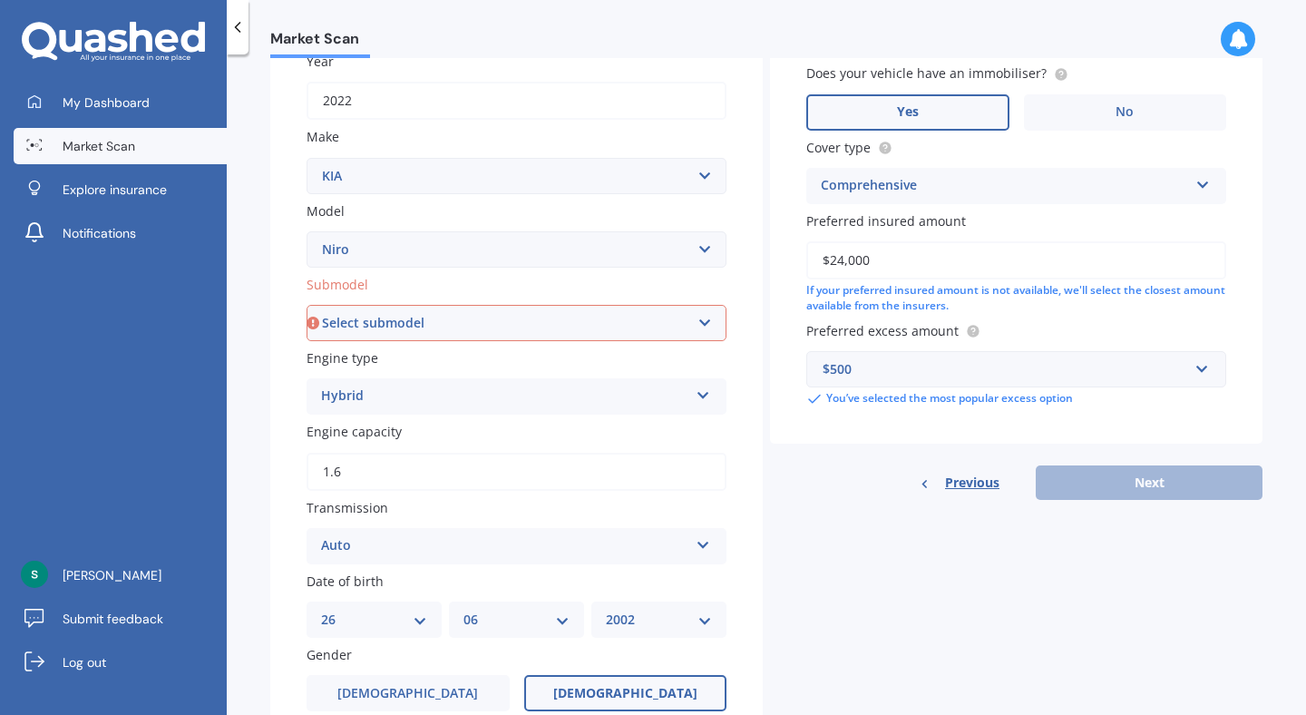
click at [700, 311] on select "Select submodel EARTH 1.6PH/6AM HEV EV EX LTD LTD PHEV WATER 1.6PH/6AM" at bounding box center [517, 323] width 420 height 36
click at [307, 307] on select "Select submodel EARTH 1.6PH/6AM HEV EV EX LTD LTD PHEV WATER 1.6PH/6AM" at bounding box center [517, 323] width 420 height 36
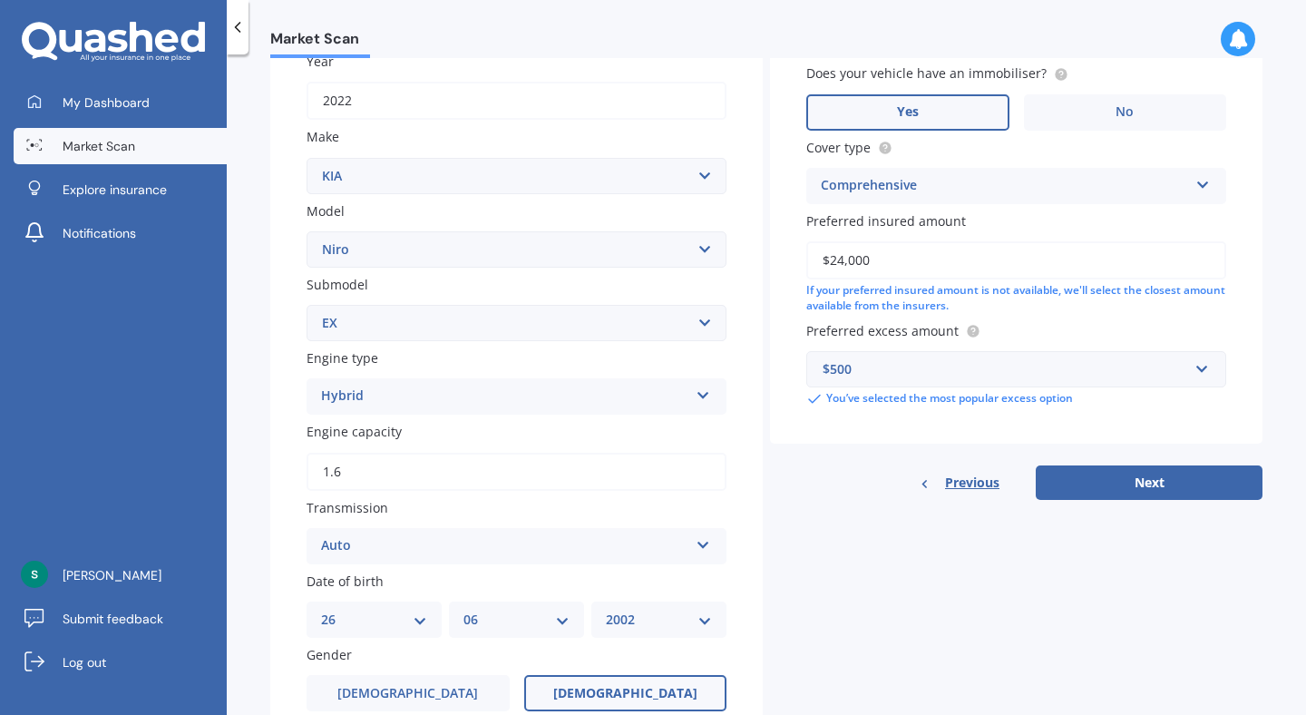
click at [441, 326] on select "Select submodel EARTH 1.6PH/6AM HEV EV EX LTD LTD PHEV WATER 1.6PH/6AM" at bounding box center [517, 323] width 420 height 36
select select "LTD"
click at [307, 307] on select "Select submodel EARTH 1.6PH/6AM HEV EV EX LTD LTD PHEV WATER 1.6PH/6AM" at bounding box center [517, 323] width 420 height 36
click at [1108, 493] on button "Next" at bounding box center [1149, 482] width 227 height 34
select select "26"
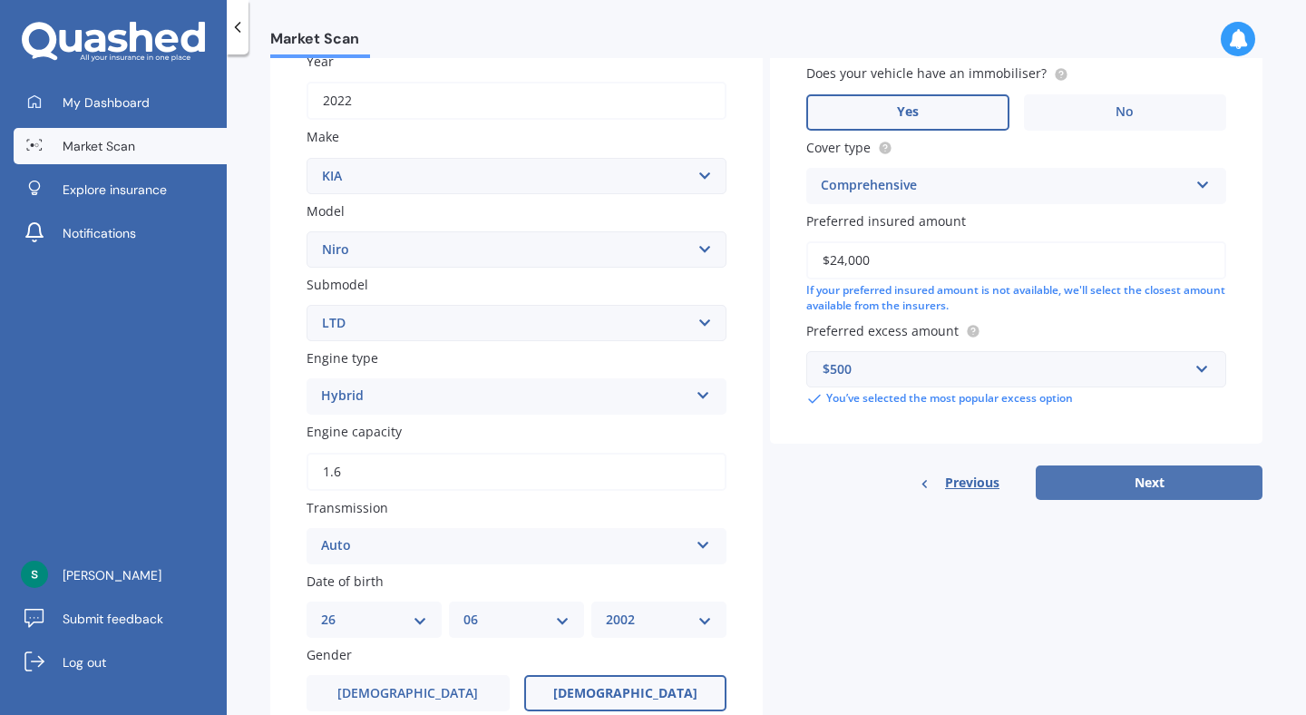
select select "06"
select select "2002"
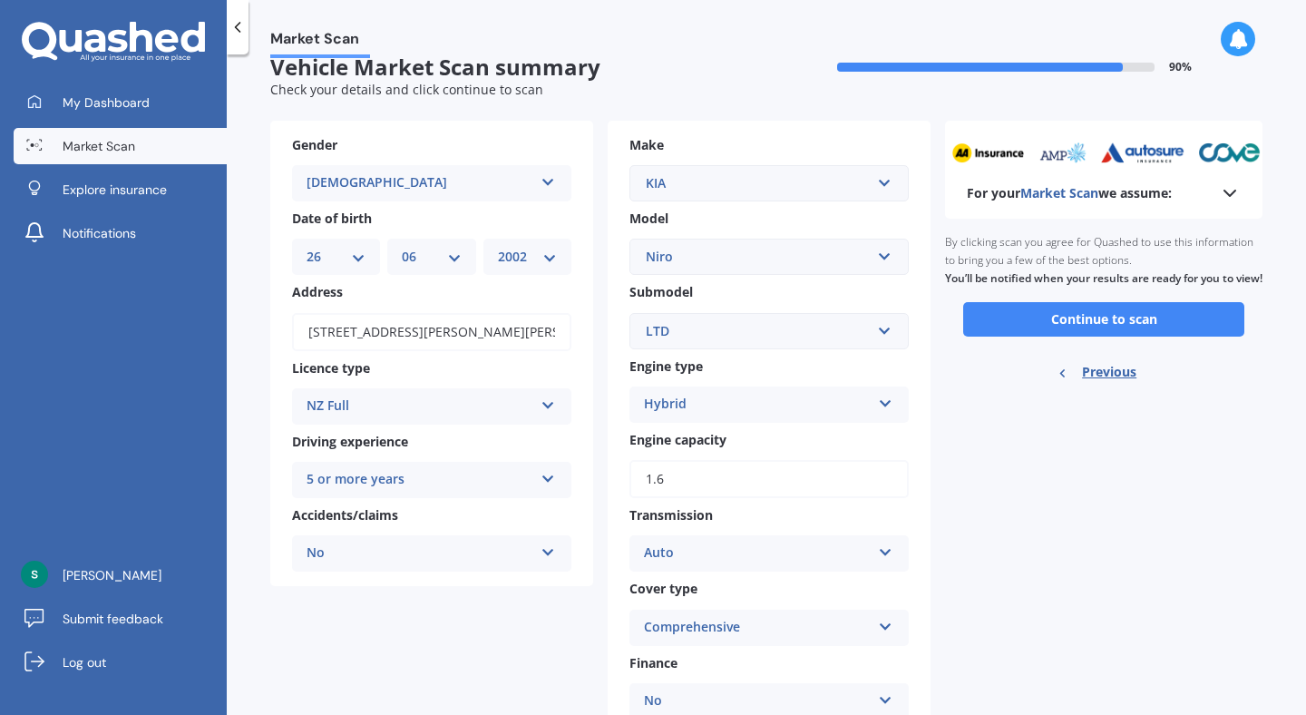
scroll to position [0, 0]
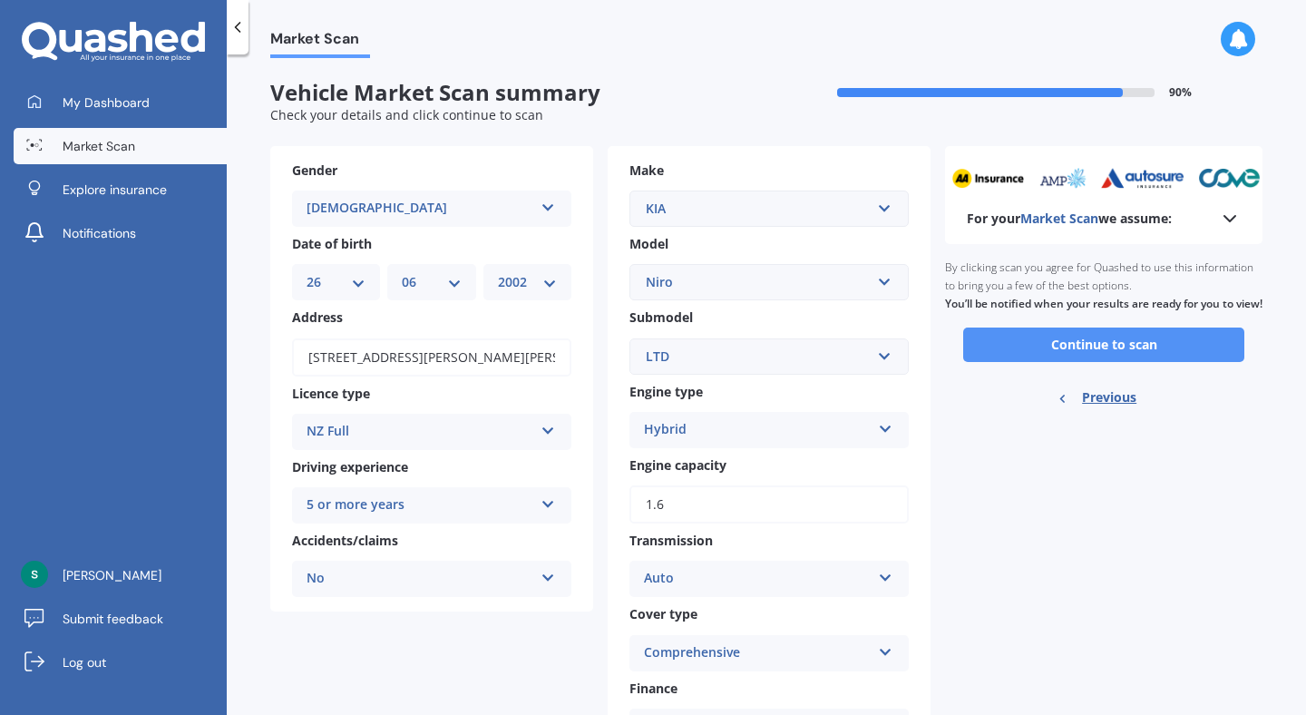
click at [1083, 362] on button "Continue to scan" at bounding box center [1103, 344] width 281 height 34
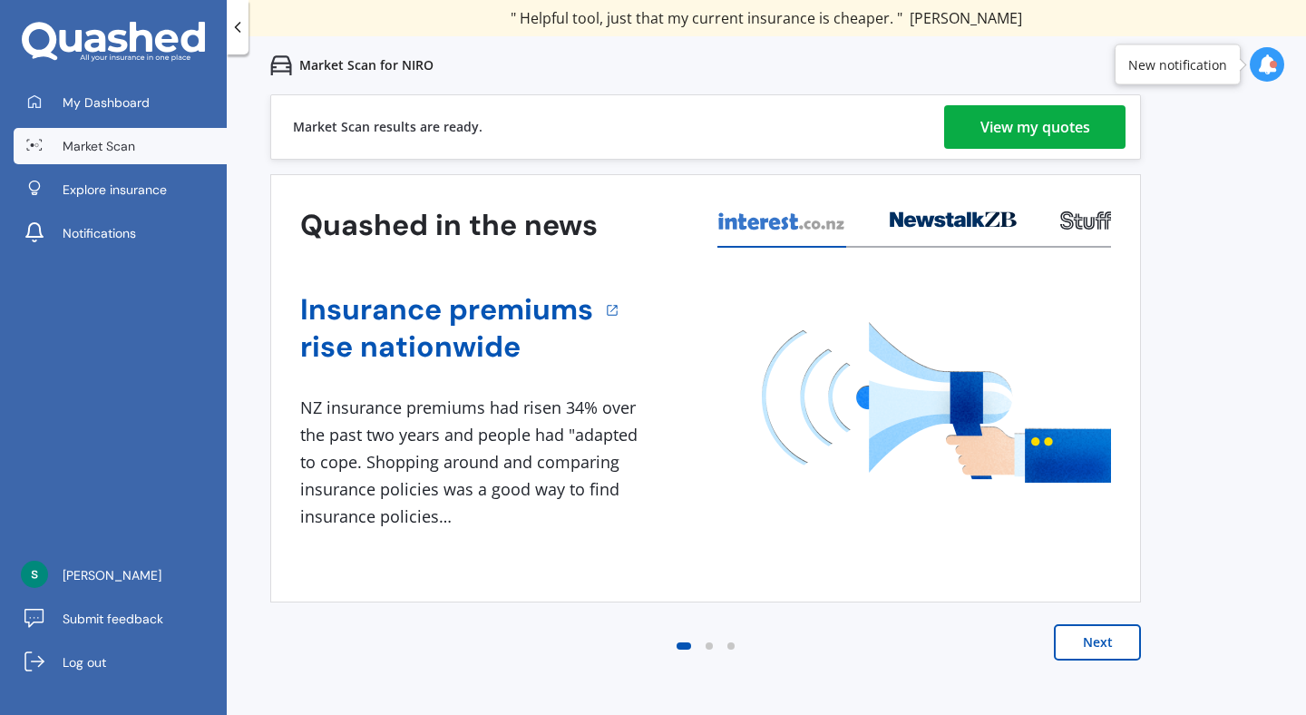
click at [1009, 115] on div "View my quotes" at bounding box center [1036, 127] width 110 height 44
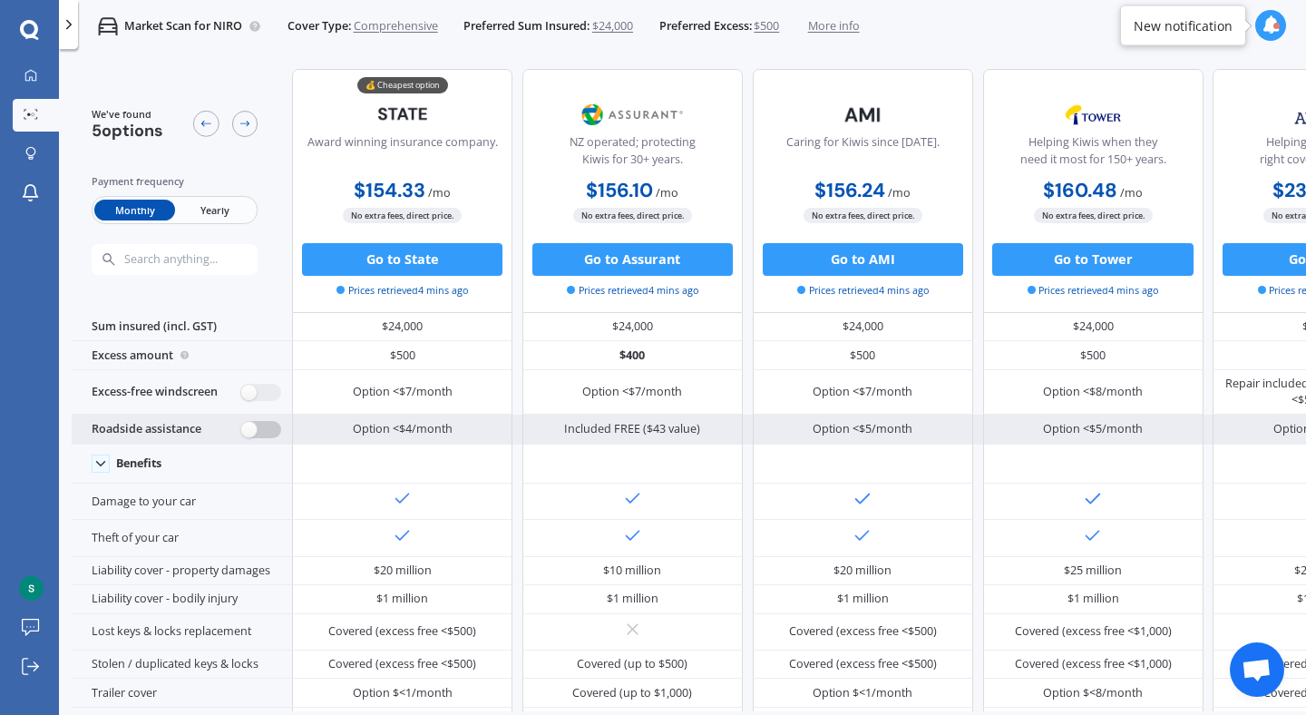
click at [264, 434] on label at bounding box center [261, 429] width 40 height 17
radio input "true"
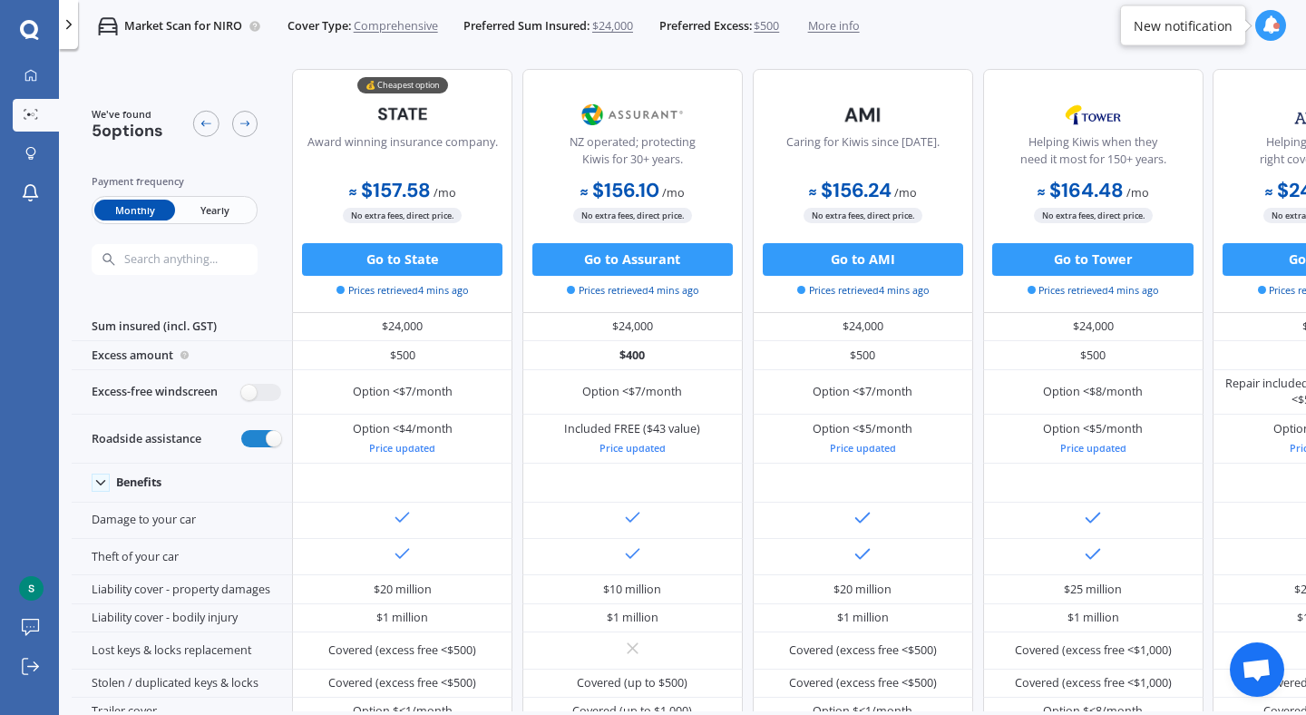
click at [1258, 19] on div at bounding box center [1270, 25] width 31 height 31
click at [239, 124] on icon at bounding box center [245, 123] width 13 height 13
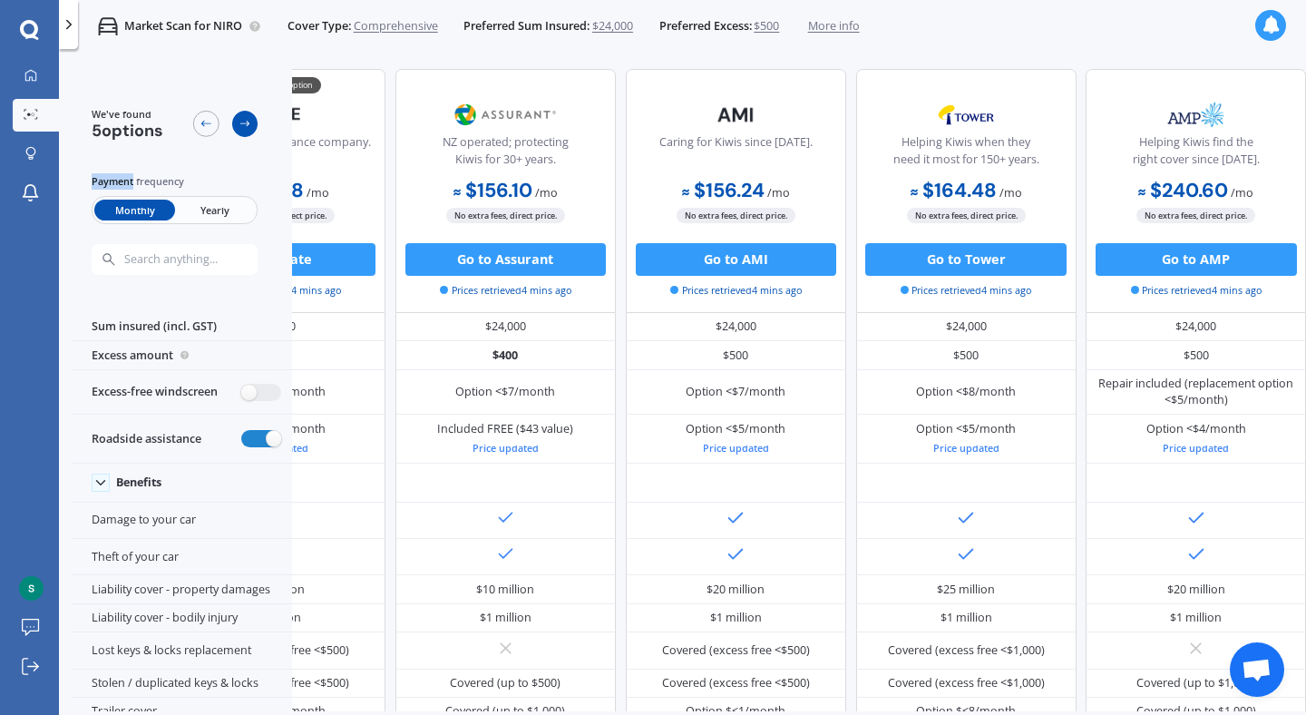
click at [239, 124] on icon at bounding box center [245, 123] width 13 height 13
click at [206, 124] on icon at bounding box center [206, 123] width 13 height 13
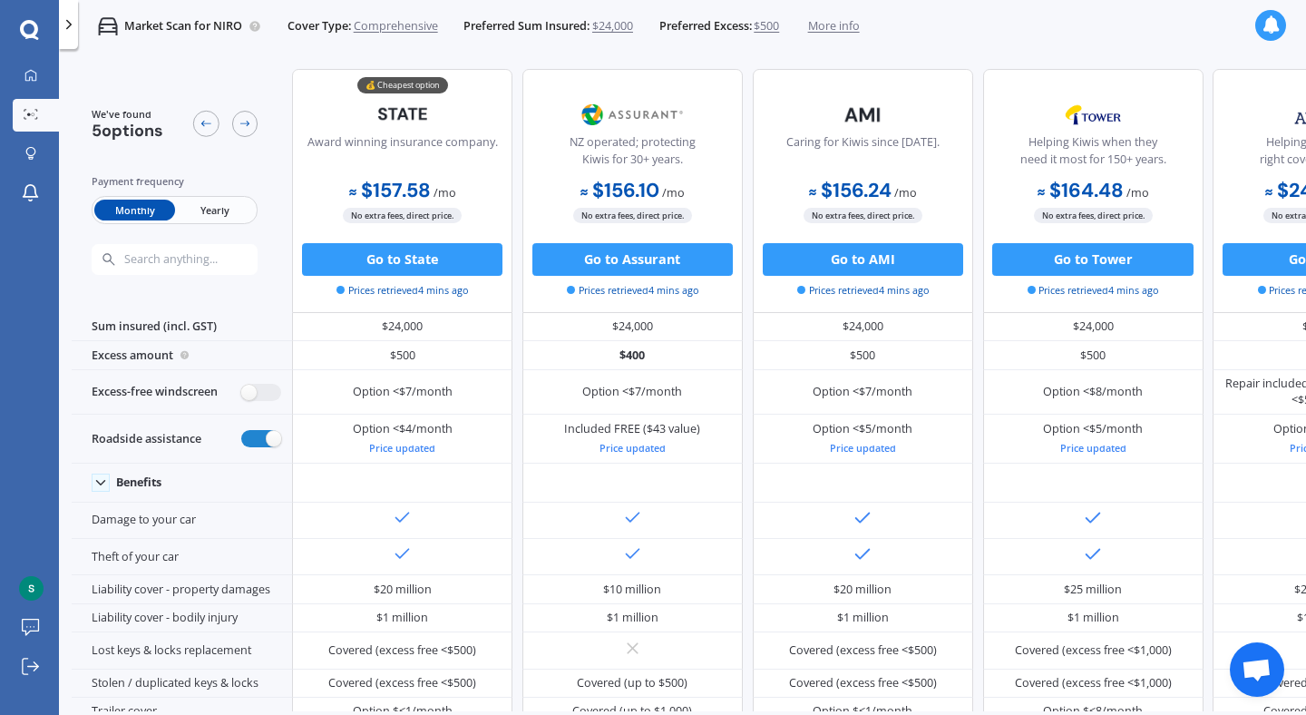
click at [844, 32] on span "More info" at bounding box center [834, 26] width 52 height 16
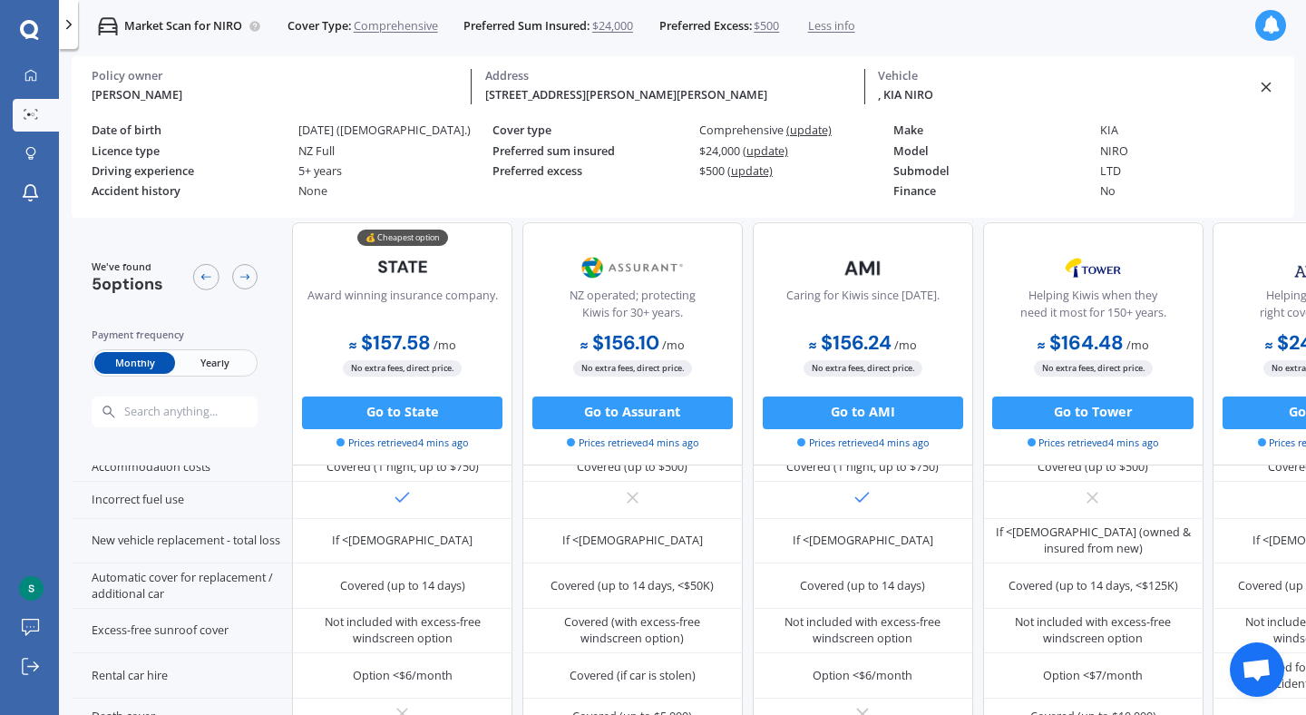
scroll to position [952, 0]
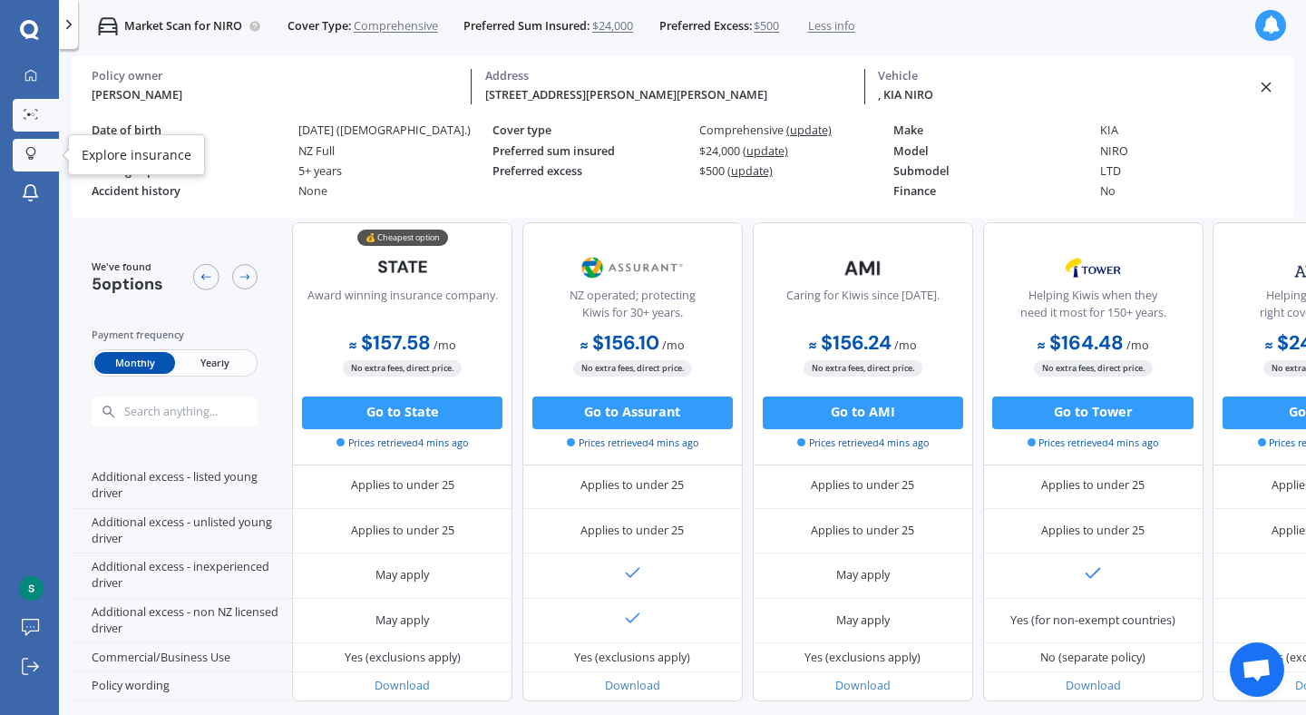
click at [47, 166] on link "Explore insurance" at bounding box center [36, 155] width 46 height 33
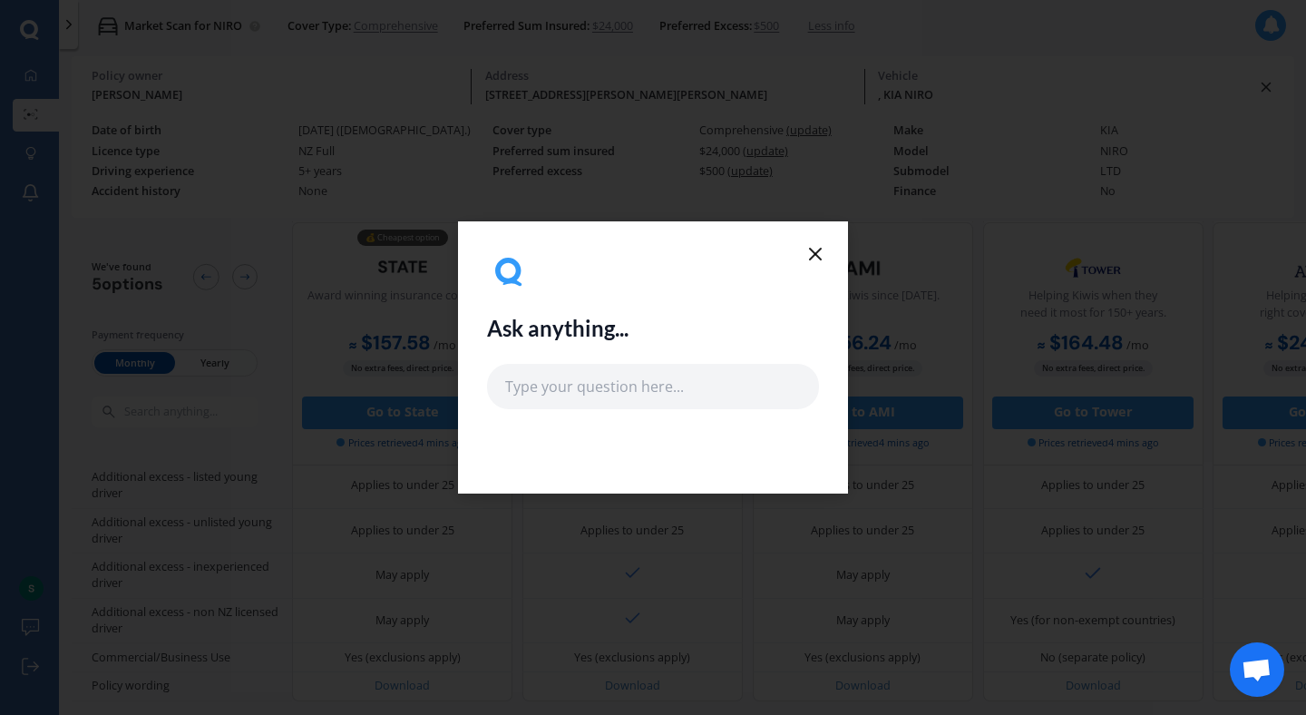
click at [829, 260] on div "Ask anything..." at bounding box center [653, 357] width 390 height 272
click at [821, 251] on icon at bounding box center [816, 254] width 22 height 22
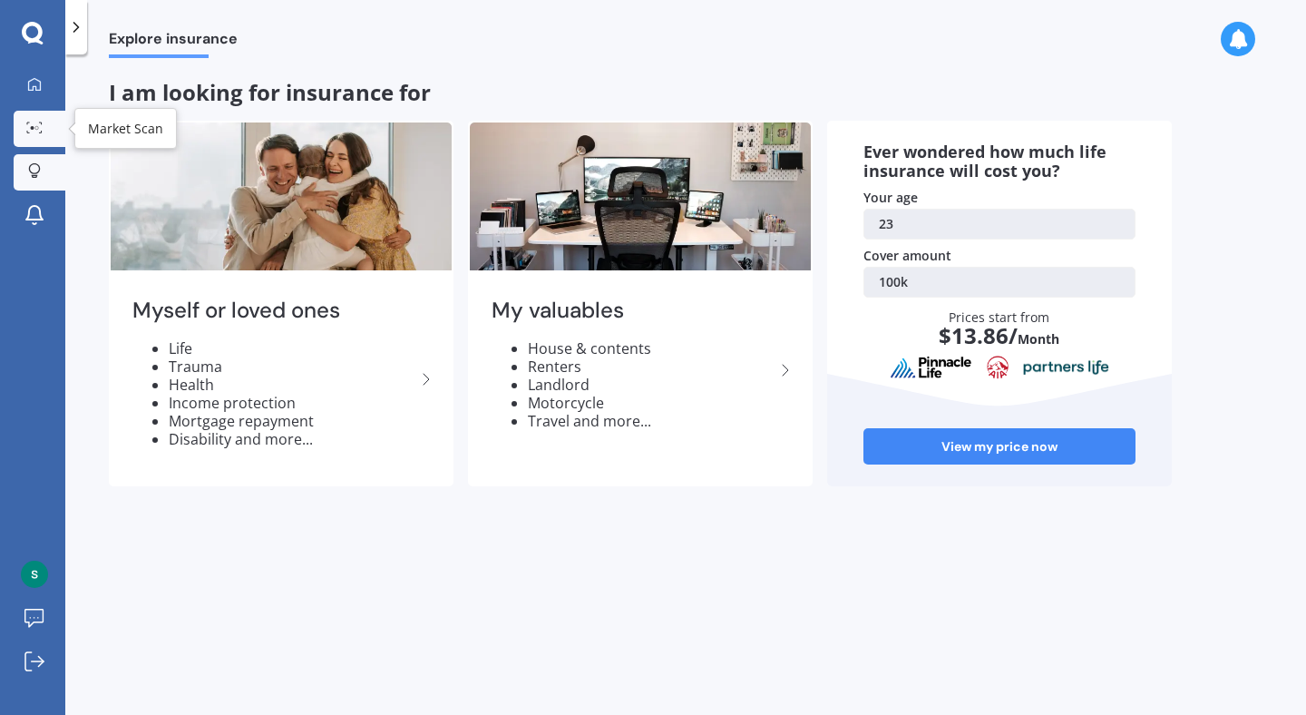
click at [28, 139] on link "Market Scan" at bounding box center [40, 129] width 52 height 36
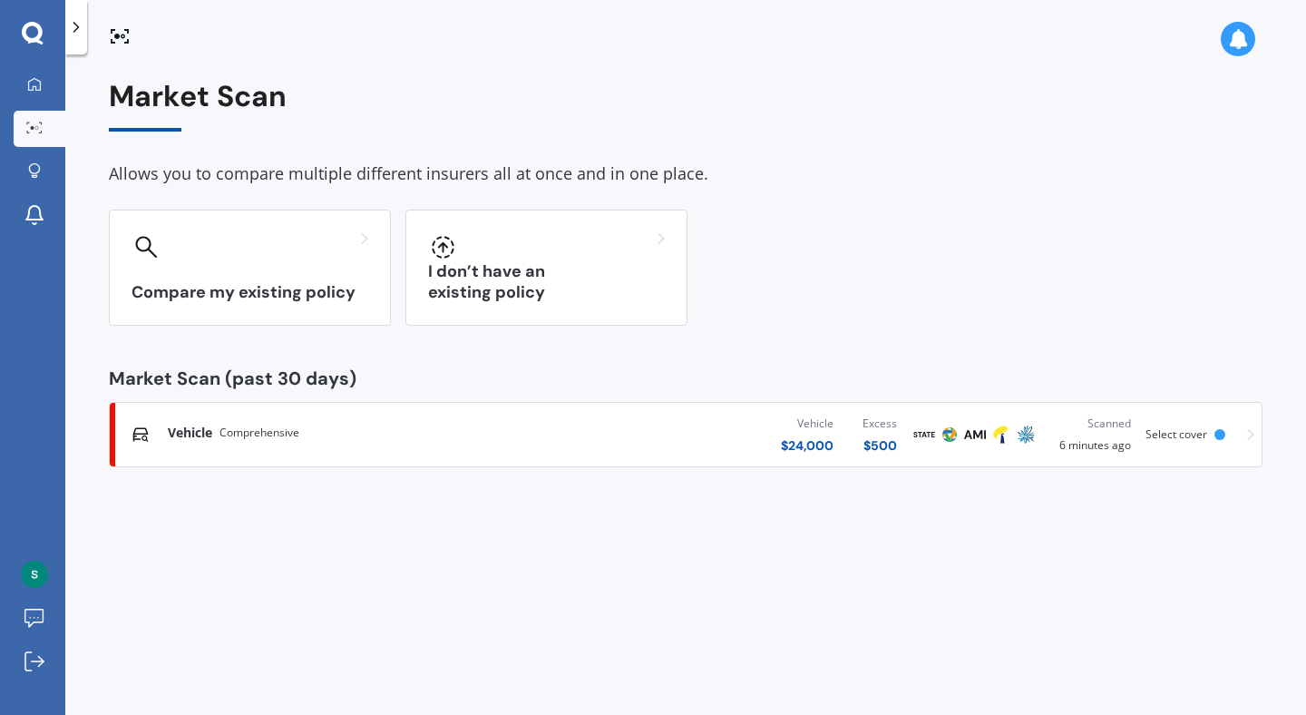
click at [311, 442] on div at bounding box center [345, 444] width 354 height 4
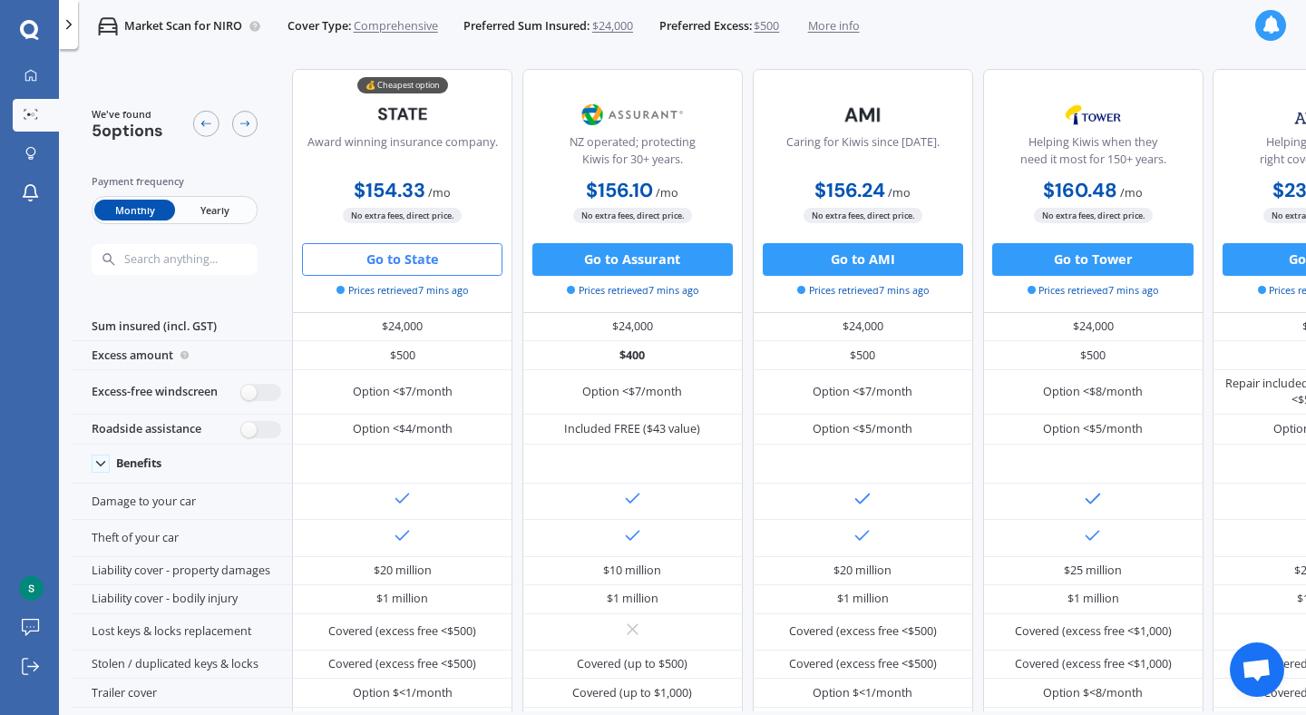
click at [384, 268] on button "Go to State" at bounding box center [402, 259] width 200 height 33
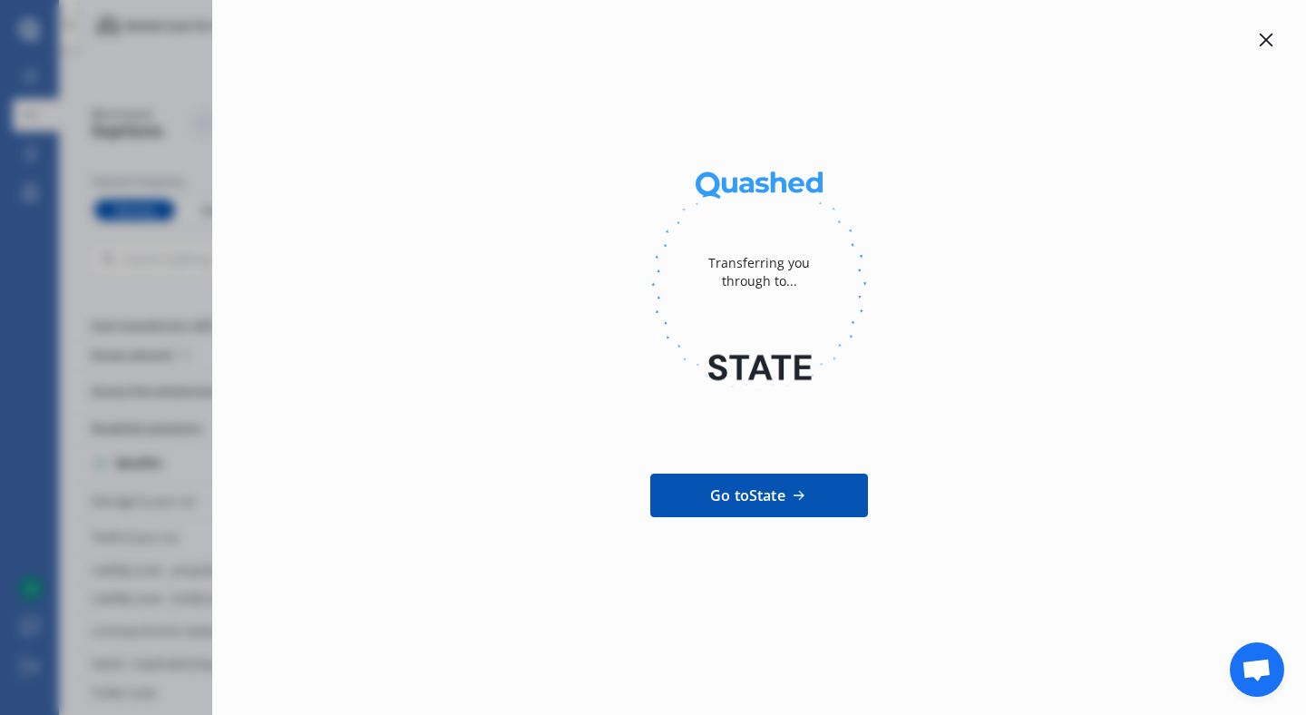
click at [1272, 51] on div "Transferring you through to... Go to State" at bounding box center [759, 305] width 1036 height 553
click at [1270, 46] on icon at bounding box center [1266, 40] width 15 height 15
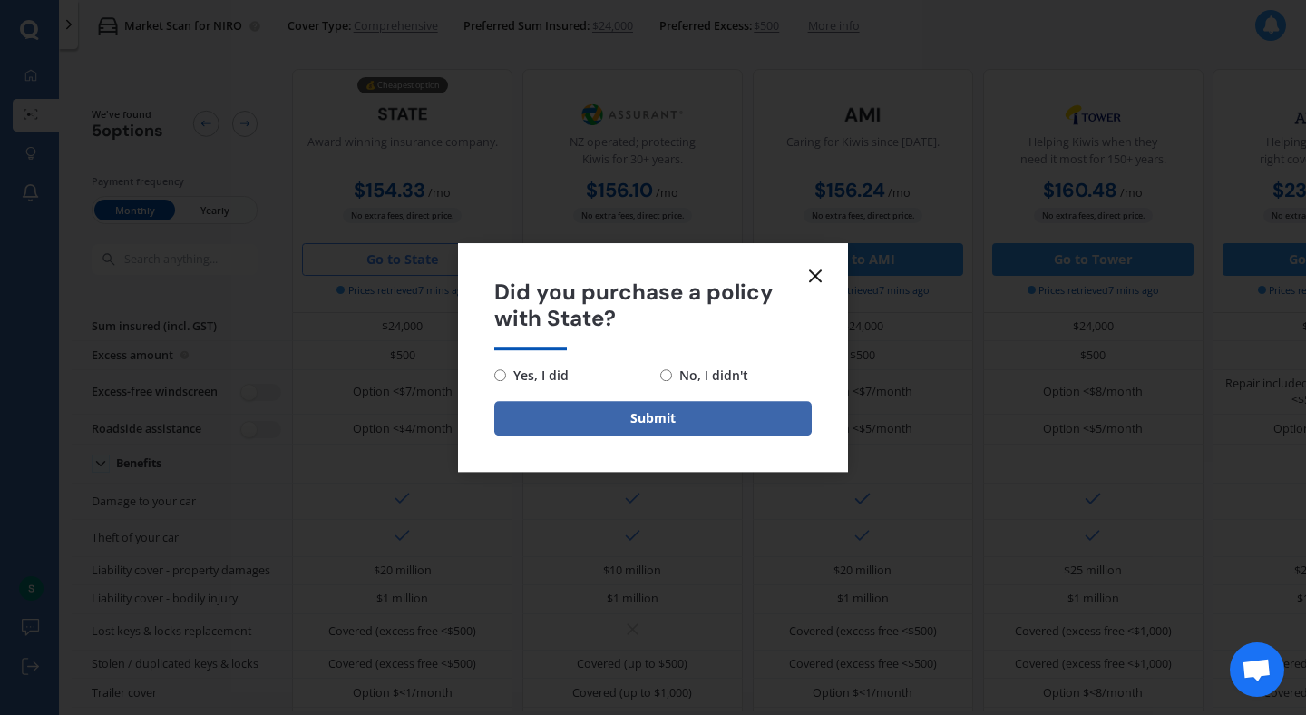
click at [809, 272] on icon at bounding box center [816, 276] width 22 height 22
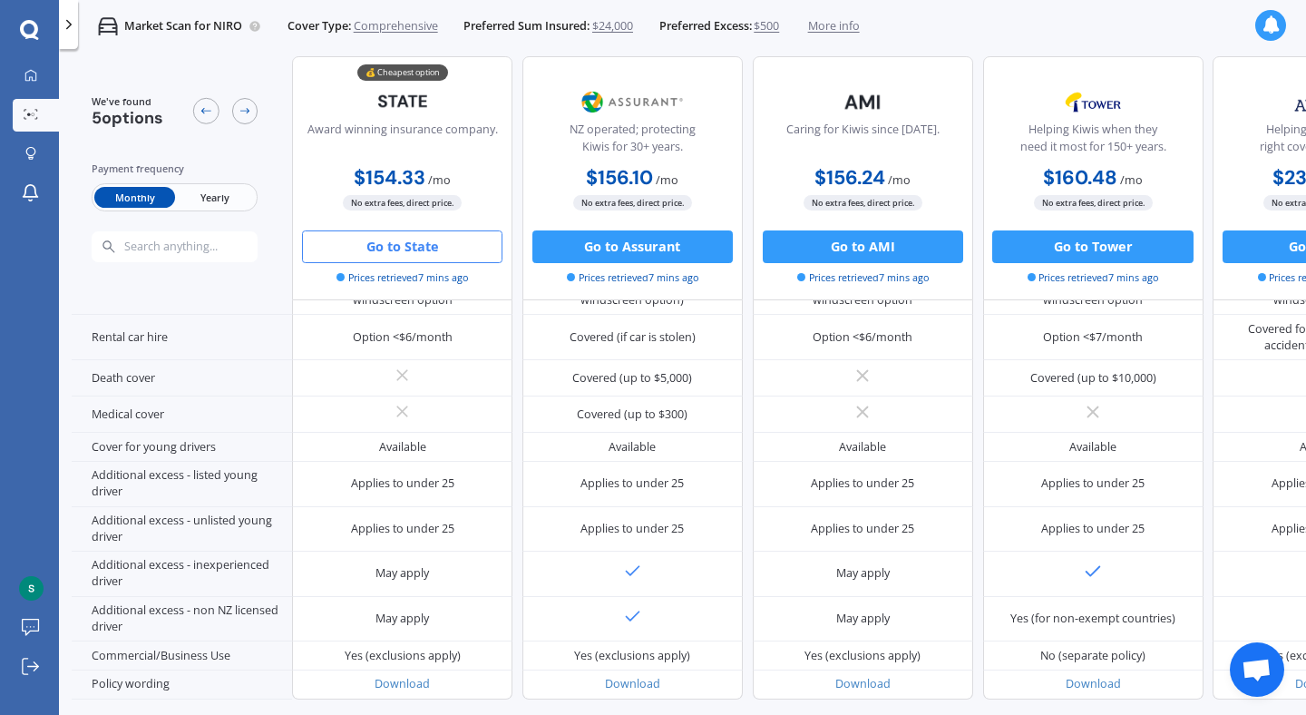
scroll to position [808, 0]
